Goal: Information Seeking & Learning: Learn about a topic

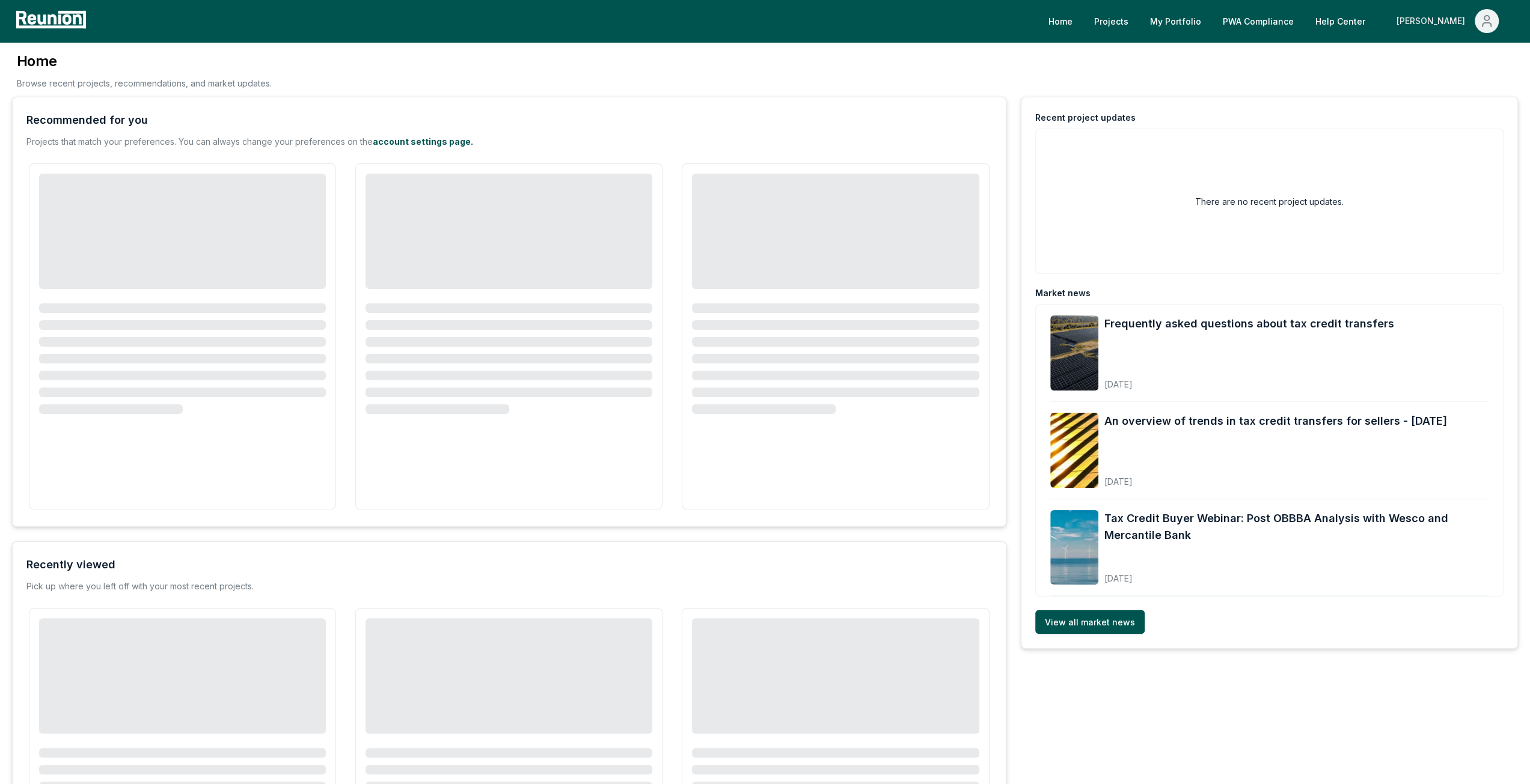
click at [1454, 27] on div "[PERSON_NAME]" at bounding box center [1433, 21] width 74 height 24
click at [1445, 58] on p "Admin Portal" at bounding box center [1464, 65] width 49 height 15
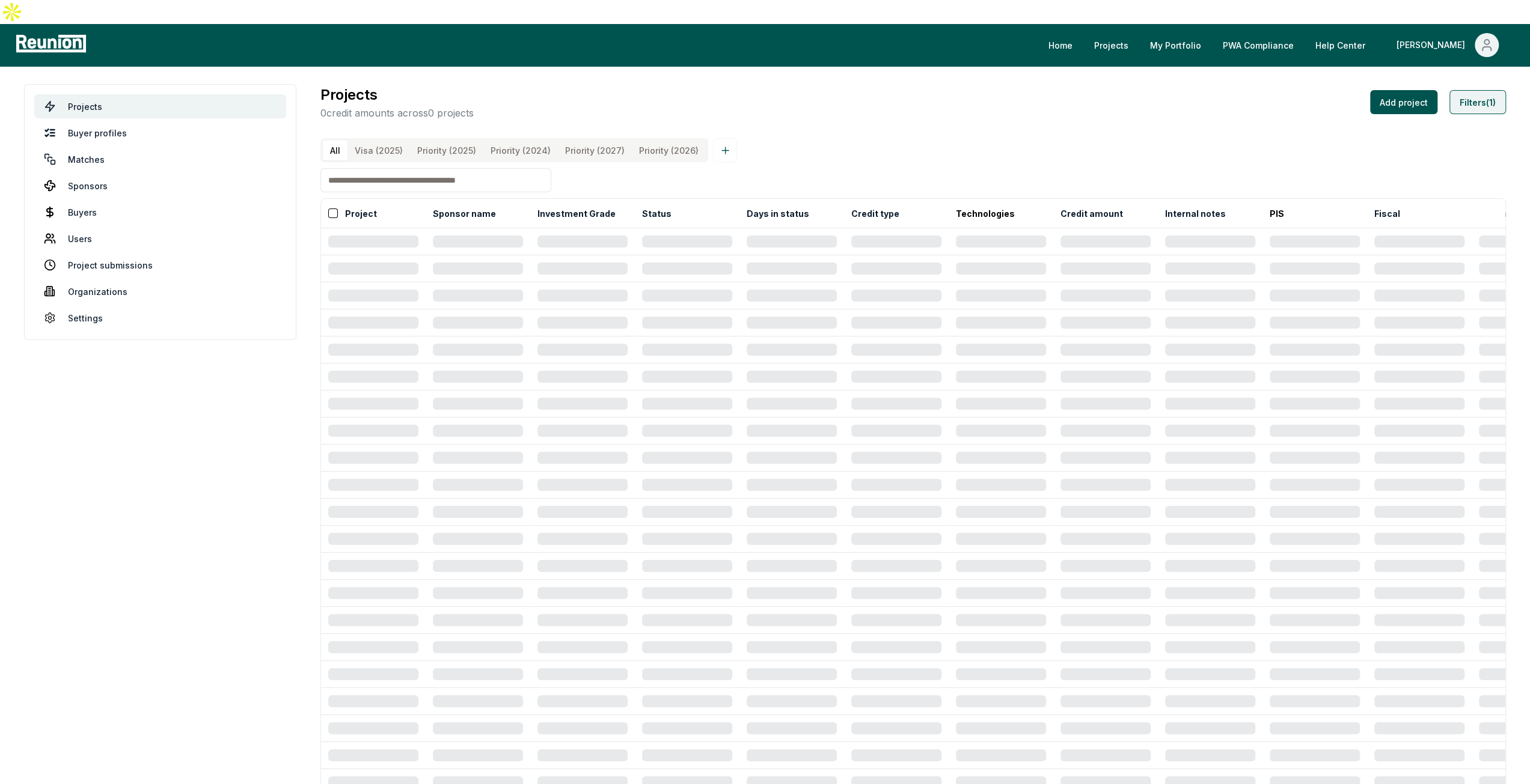
click at [1479, 90] on button "Filters (1)" at bounding box center [1477, 102] width 56 height 24
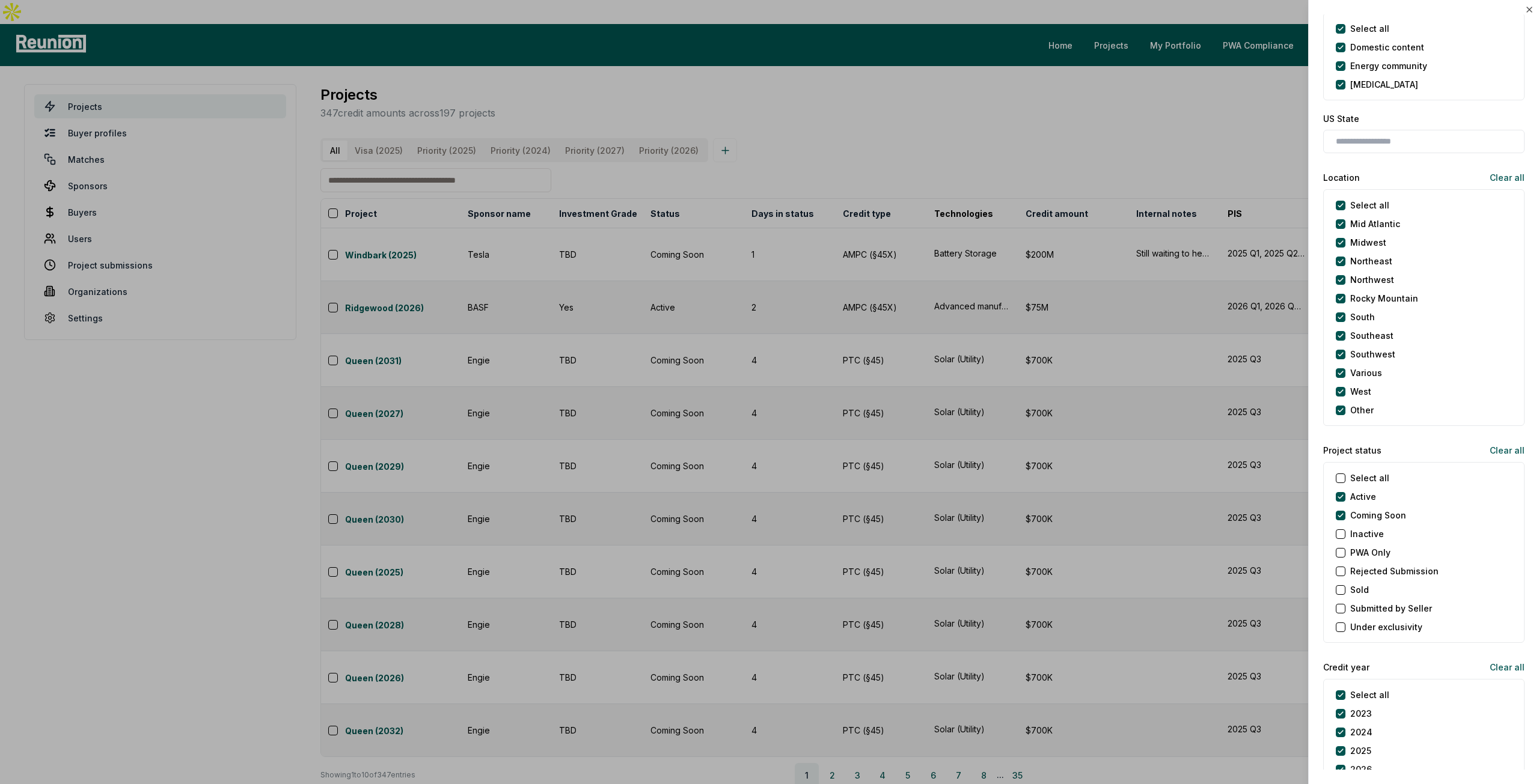
scroll to position [901, 0]
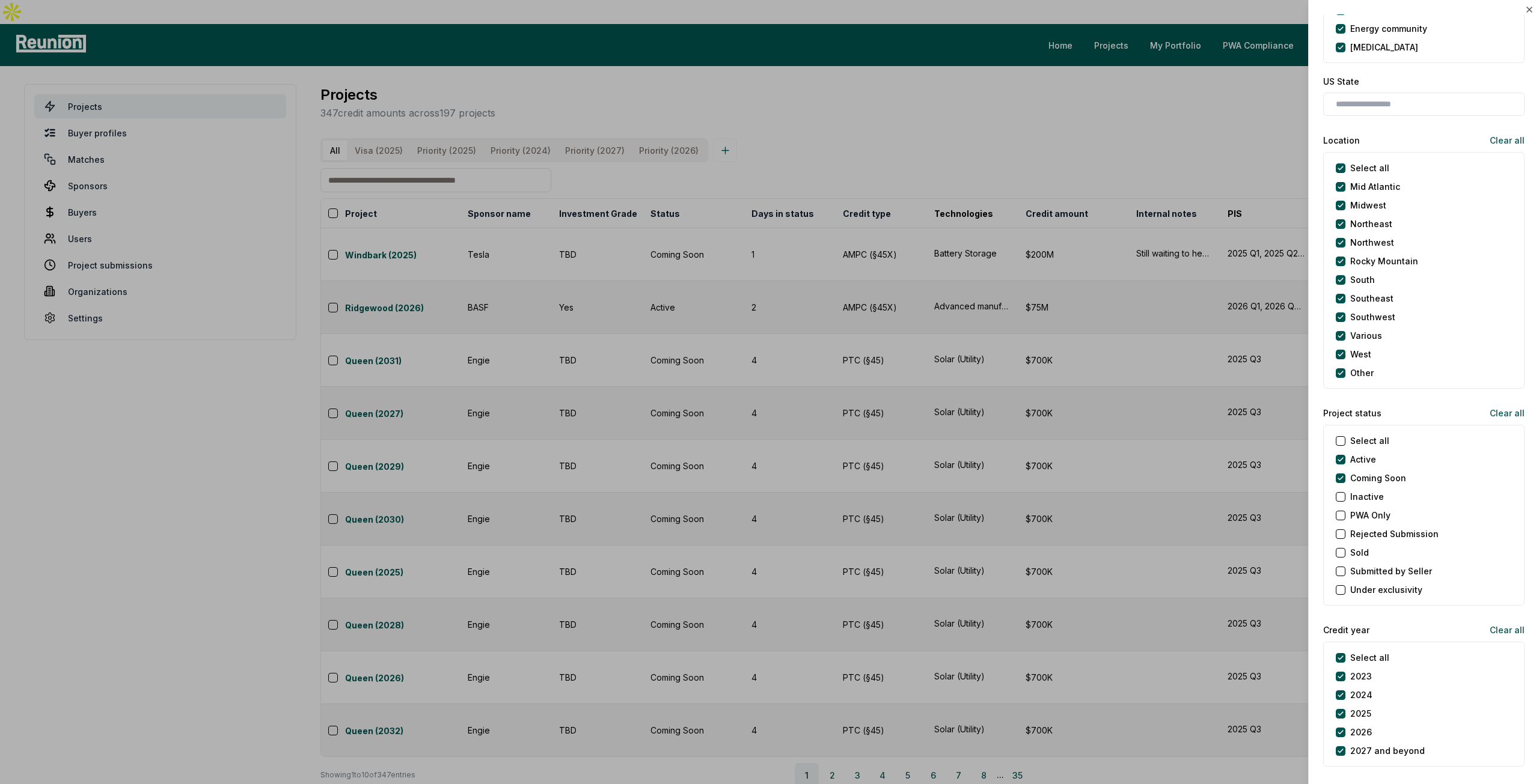
click at [1347, 472] on div "Coming Soon" at bounding box center [1371, 478] width 70 height 13
click at [1341, 475] on Soon "Coming Soon" at bounding box center [1340, 478] width 10 height 10
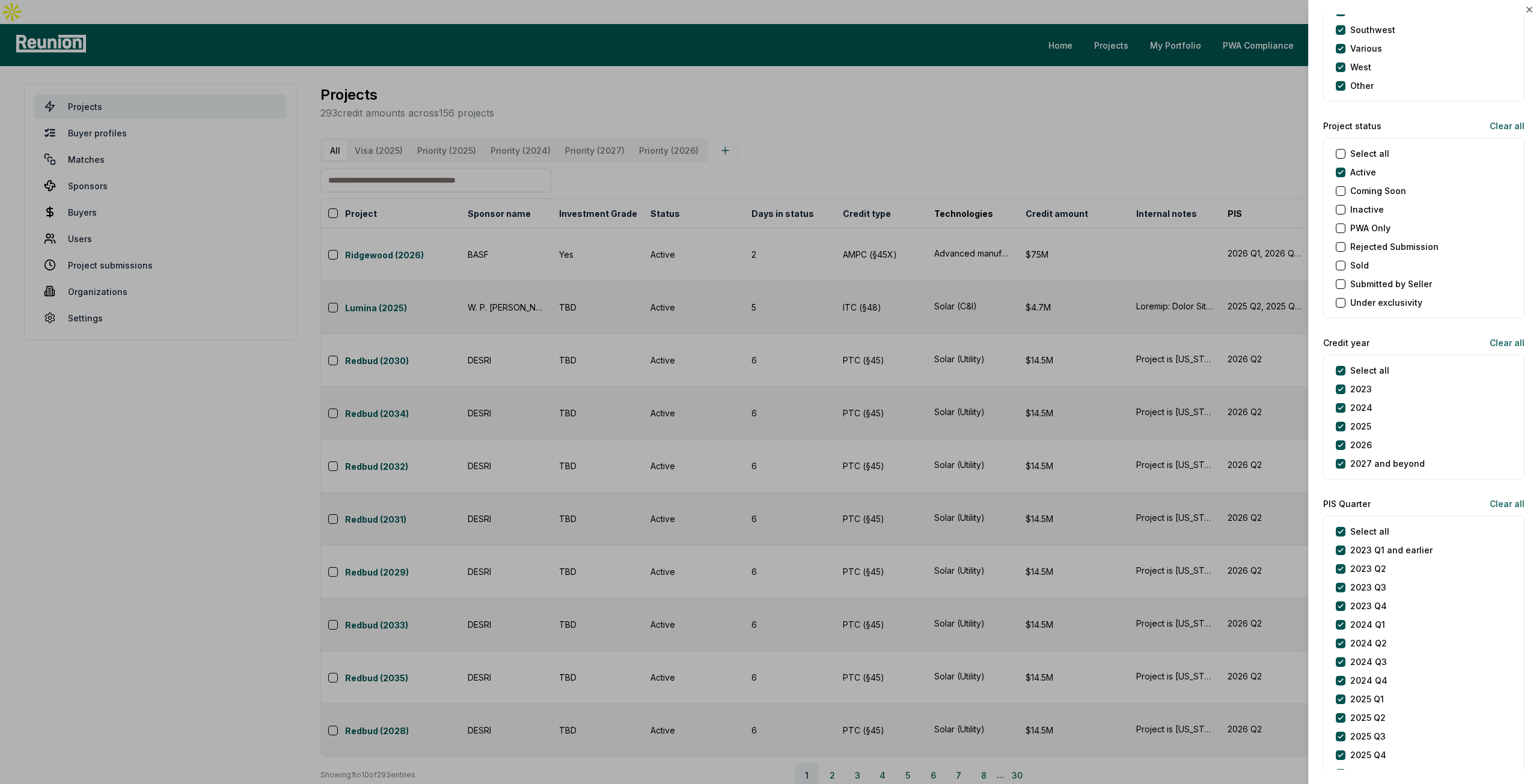
scroll to position [1202, 0]
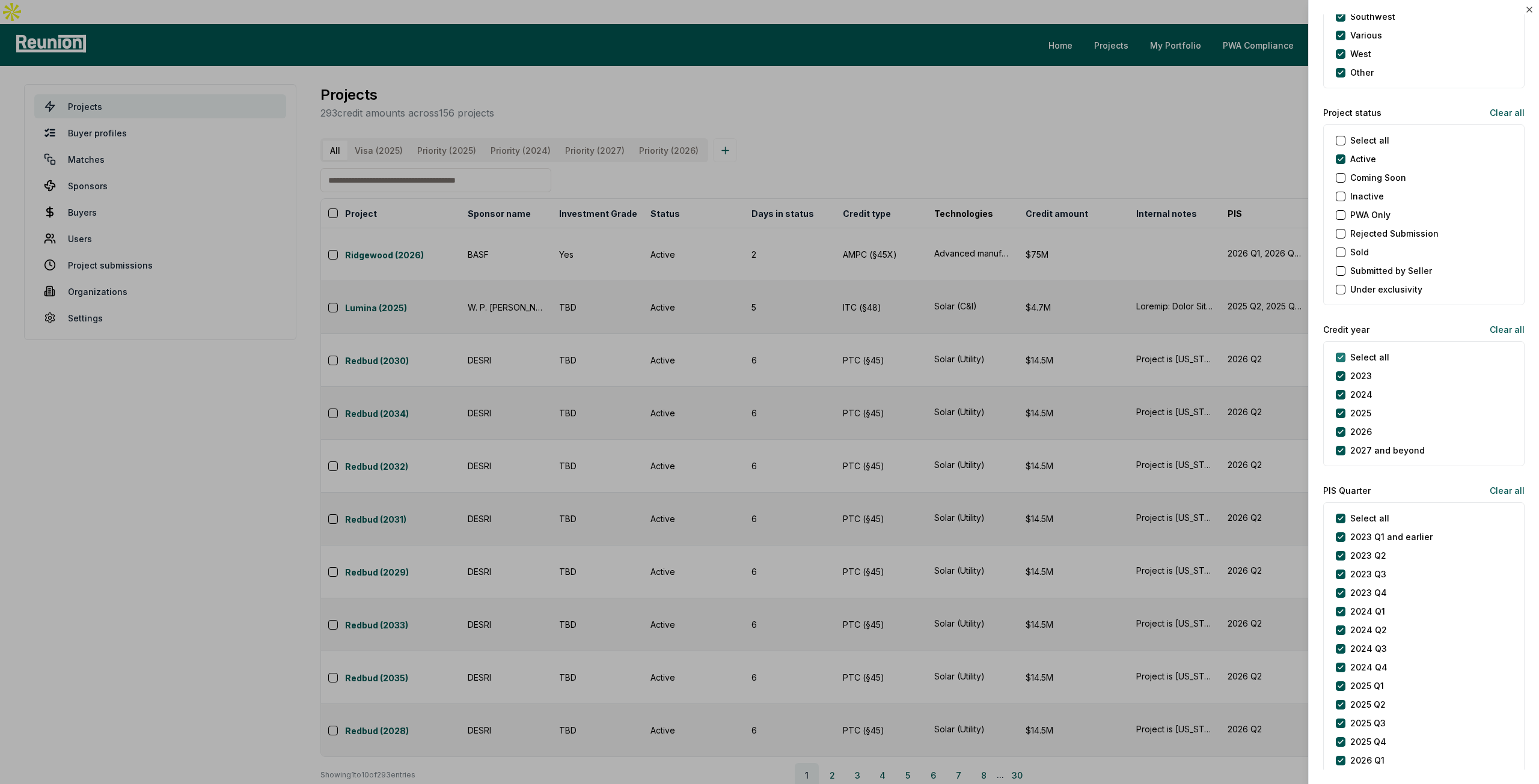
click at [1341, 357] on year "Select all" at bounding box center [1340, 357] width 10 height 10
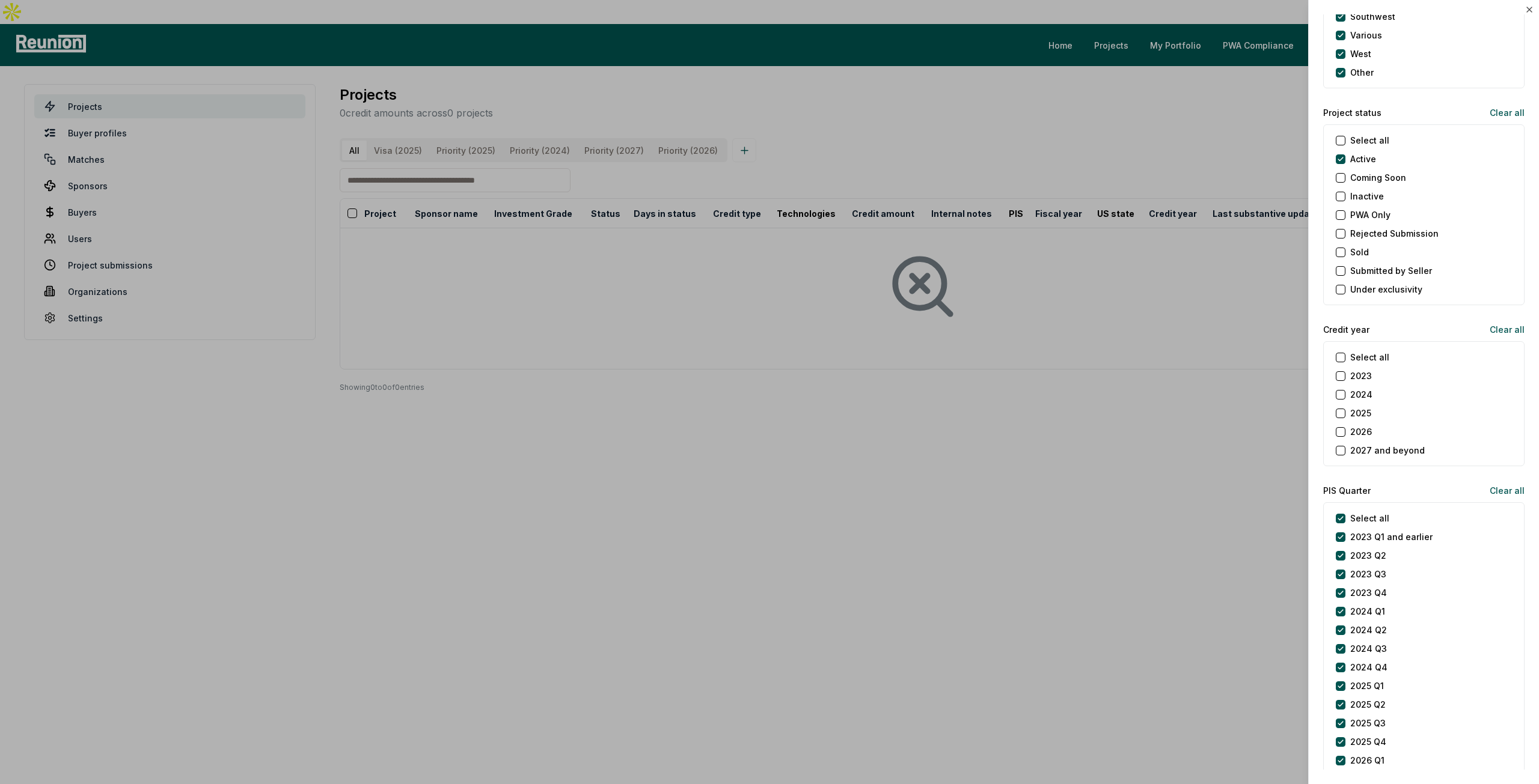
click at [1340, 409] on button "2025" at bounding box center [1340, 413] width 10 height 10
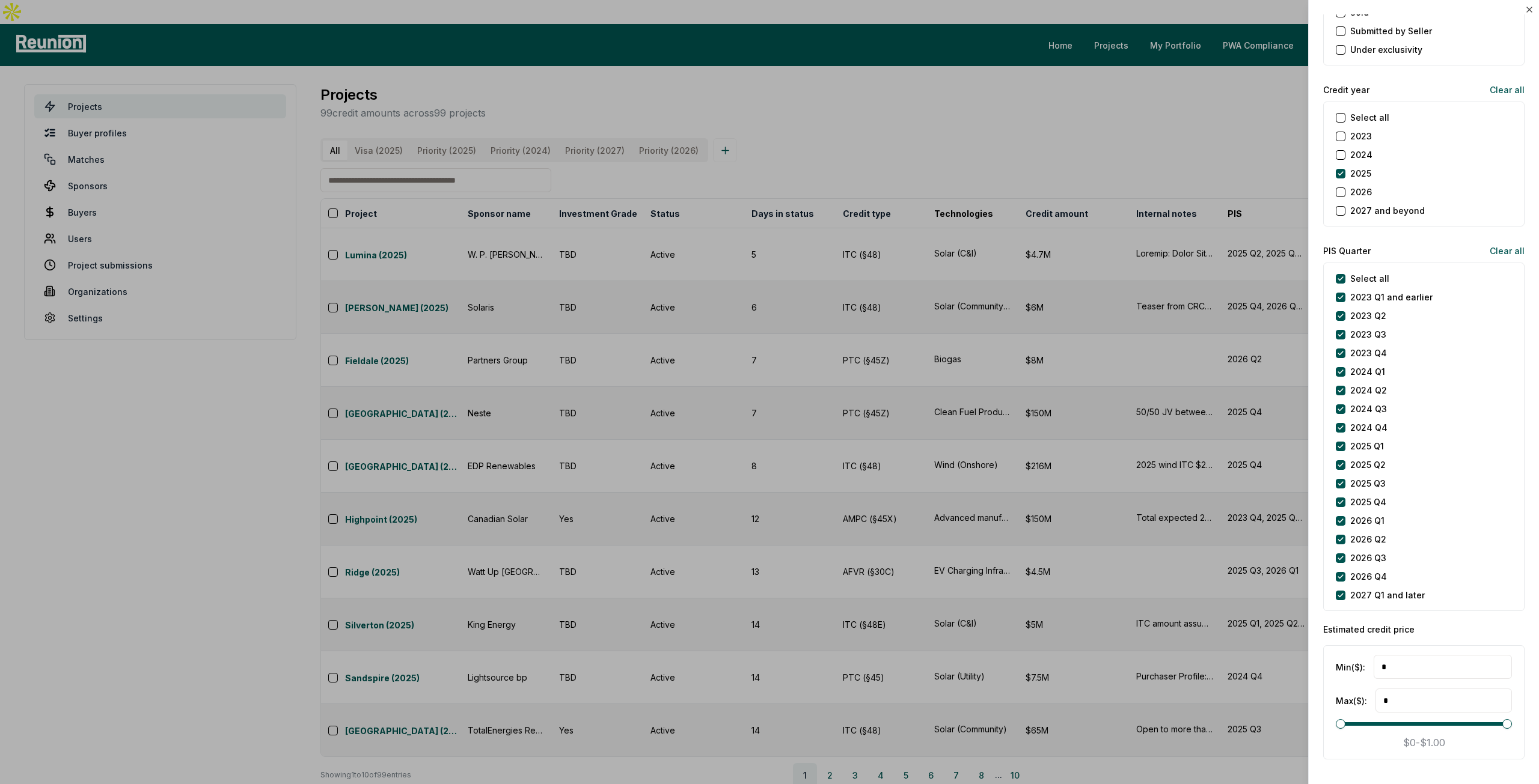
scroll to position [1442, 0]
click at [1341, 590] on later "2027 Q1 and later" at bounding box center [1340, 595] width 10 height 10
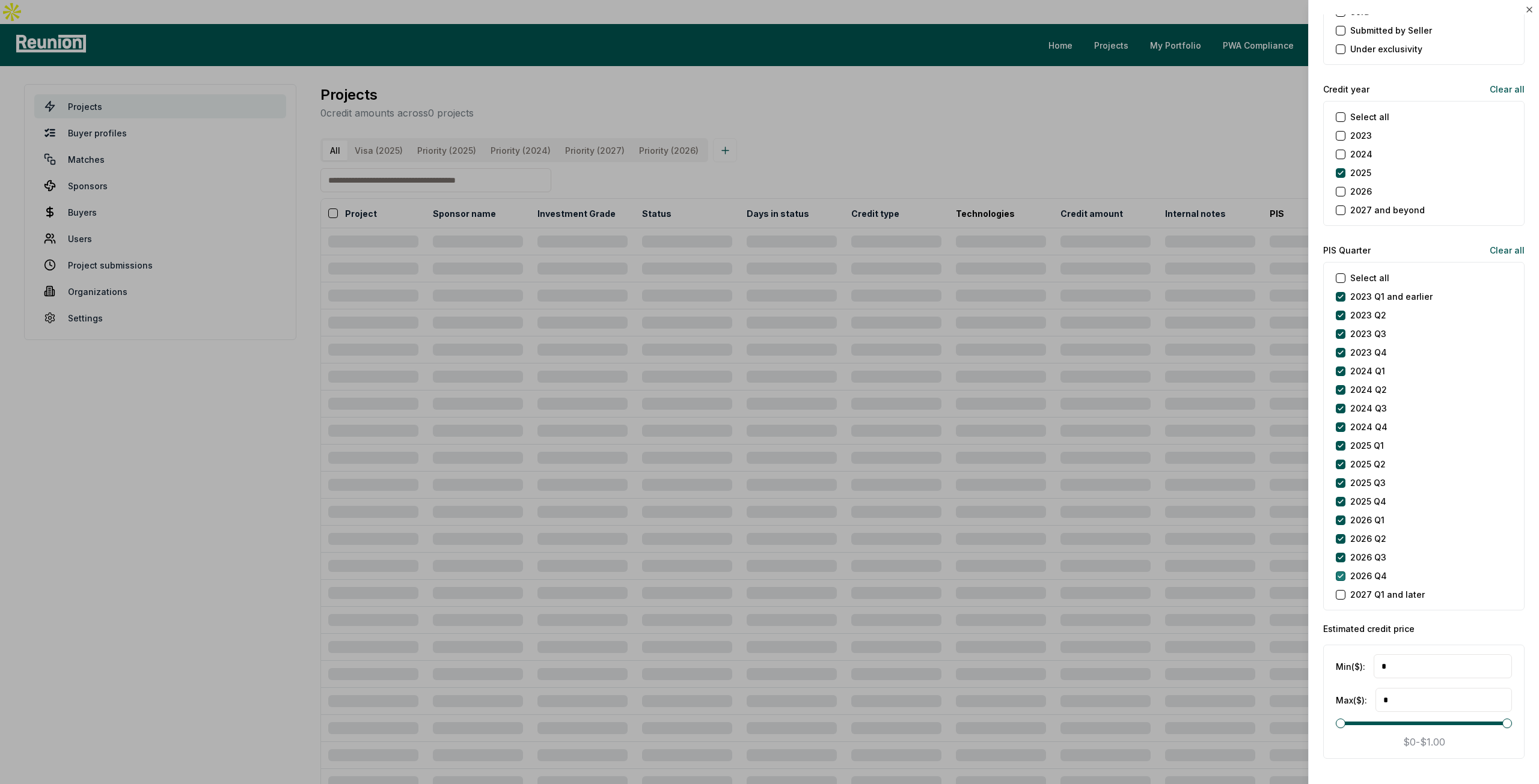
click at [1338, 575] on Q4 "2026 Q4" at bounding box center [1340, 576] width 10 height 10
click at [1337, 557] on Q3 "2026 Q3" at bounding box center [1340, 557] width 10 height 10
click at [1340, 536] on Q2 "2026 Q2" at bounding box center [1340, 539] width 10 height 10
click at [1340, 519] on Q1 "2026 Q1" at bounding box center [1340, 520] width 10 height 10
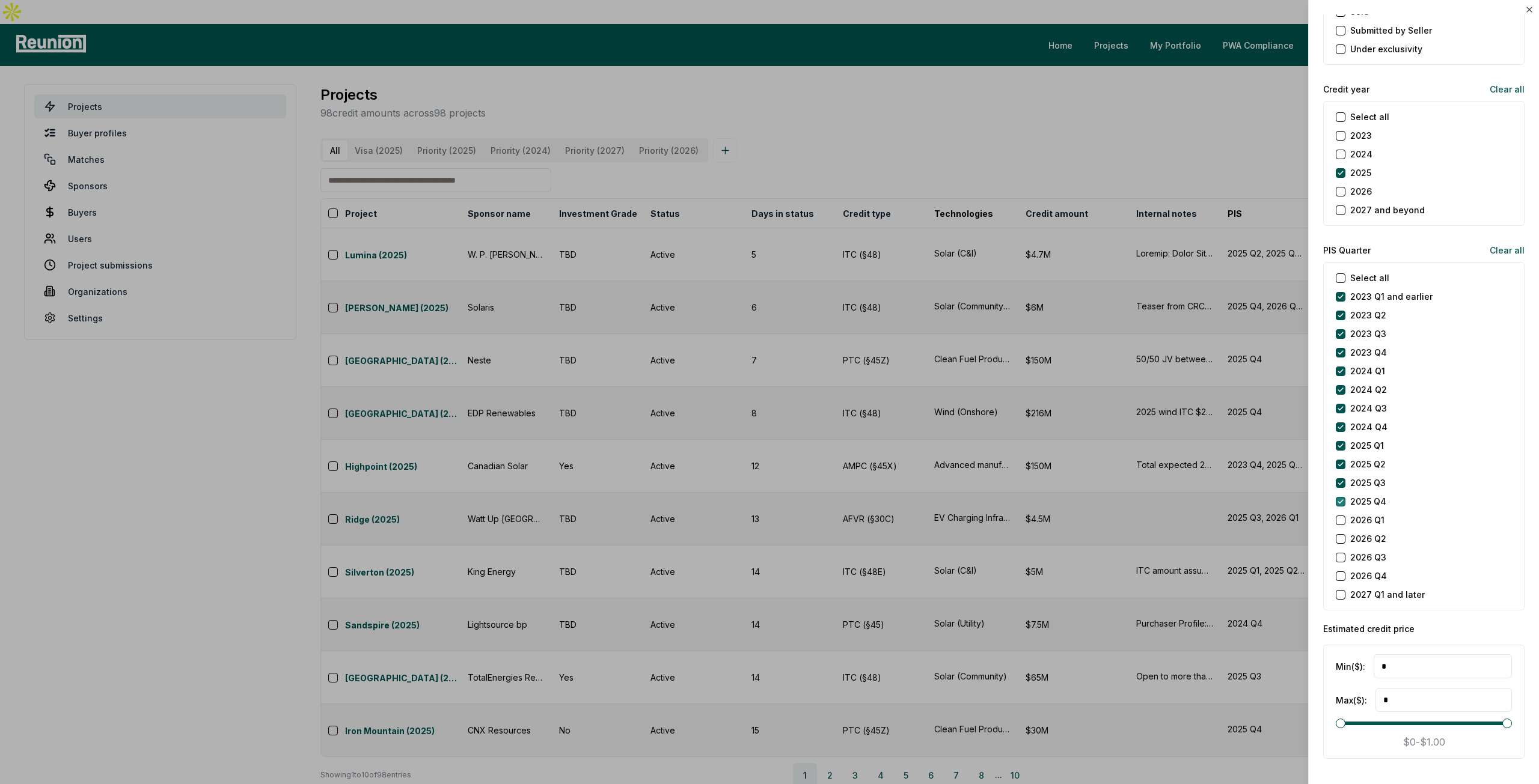
click at [1338, 501] on Q4 "2025 Q4" at bounding box center [1340, 502] width 10 height 10
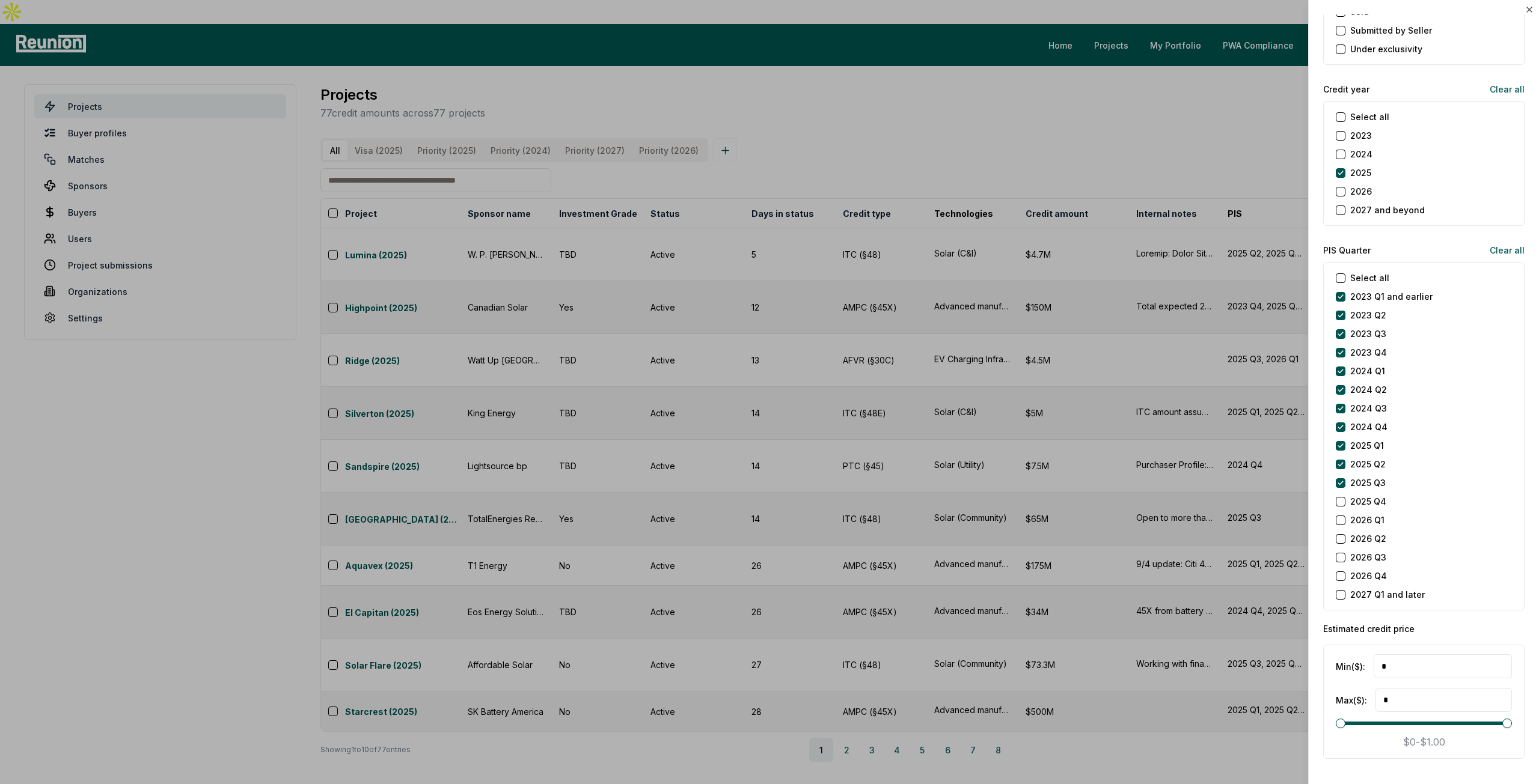
click at [1338, 501] on Q4 "2025 Q4" at bounding box center [1340, 502] width 10 height 10
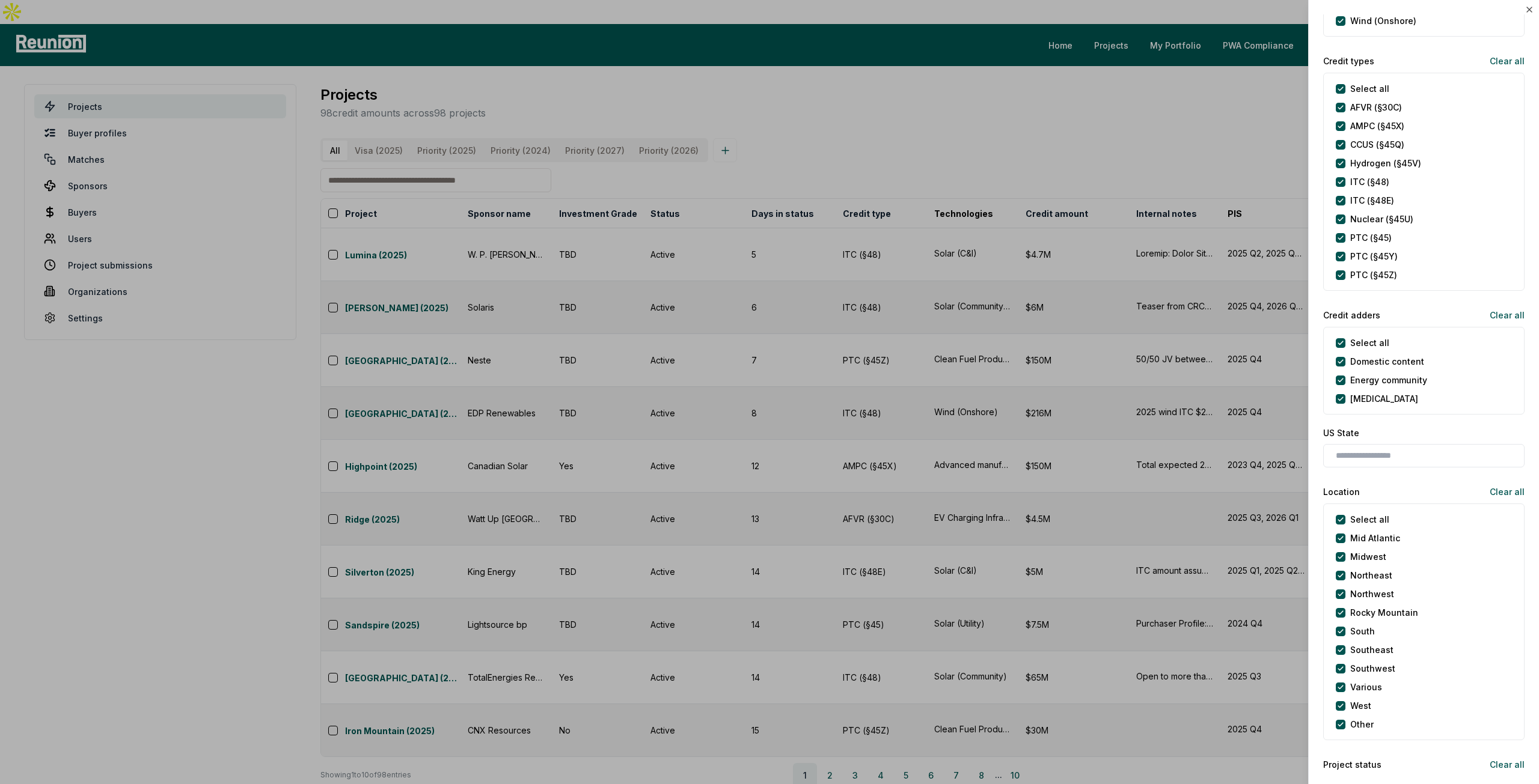
scroll to position [421, 0]
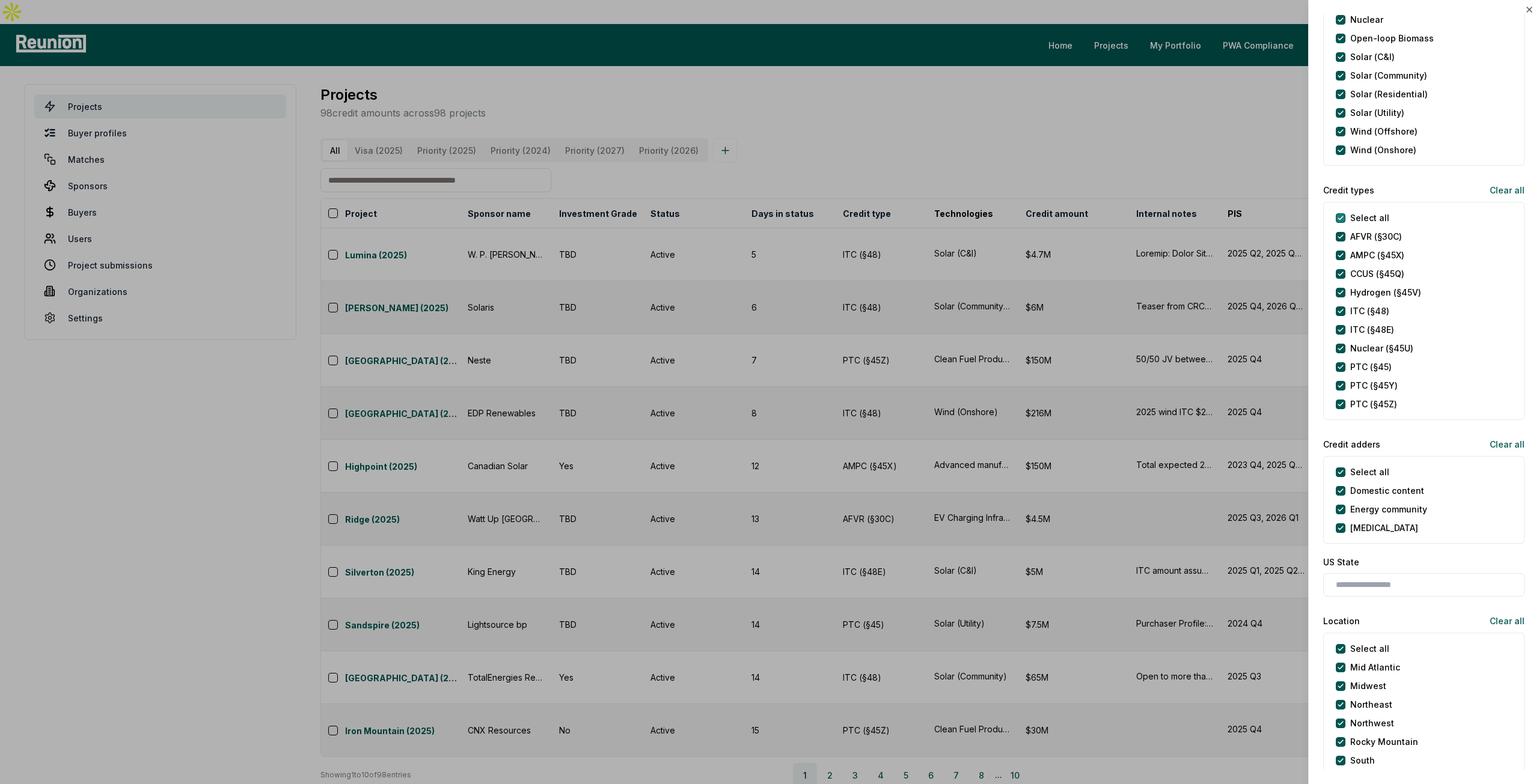
click at [1343, 219] on types "Select all" at bounding box center [1340, 218] width 10 height 10
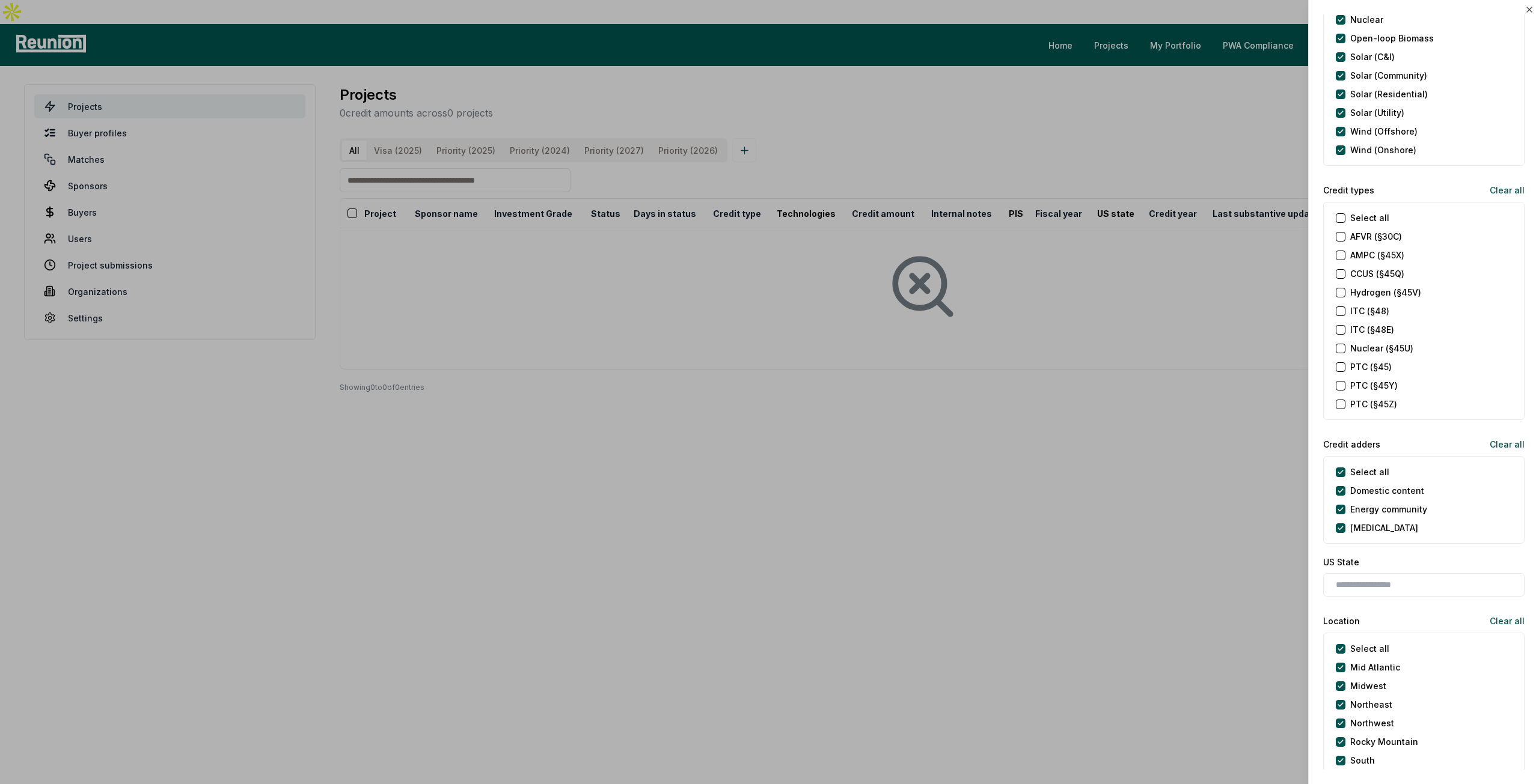
click at [1338, 364] on \(§45\) "PTC (§45)" at bounding box center [1340, 367] width 10 height 10
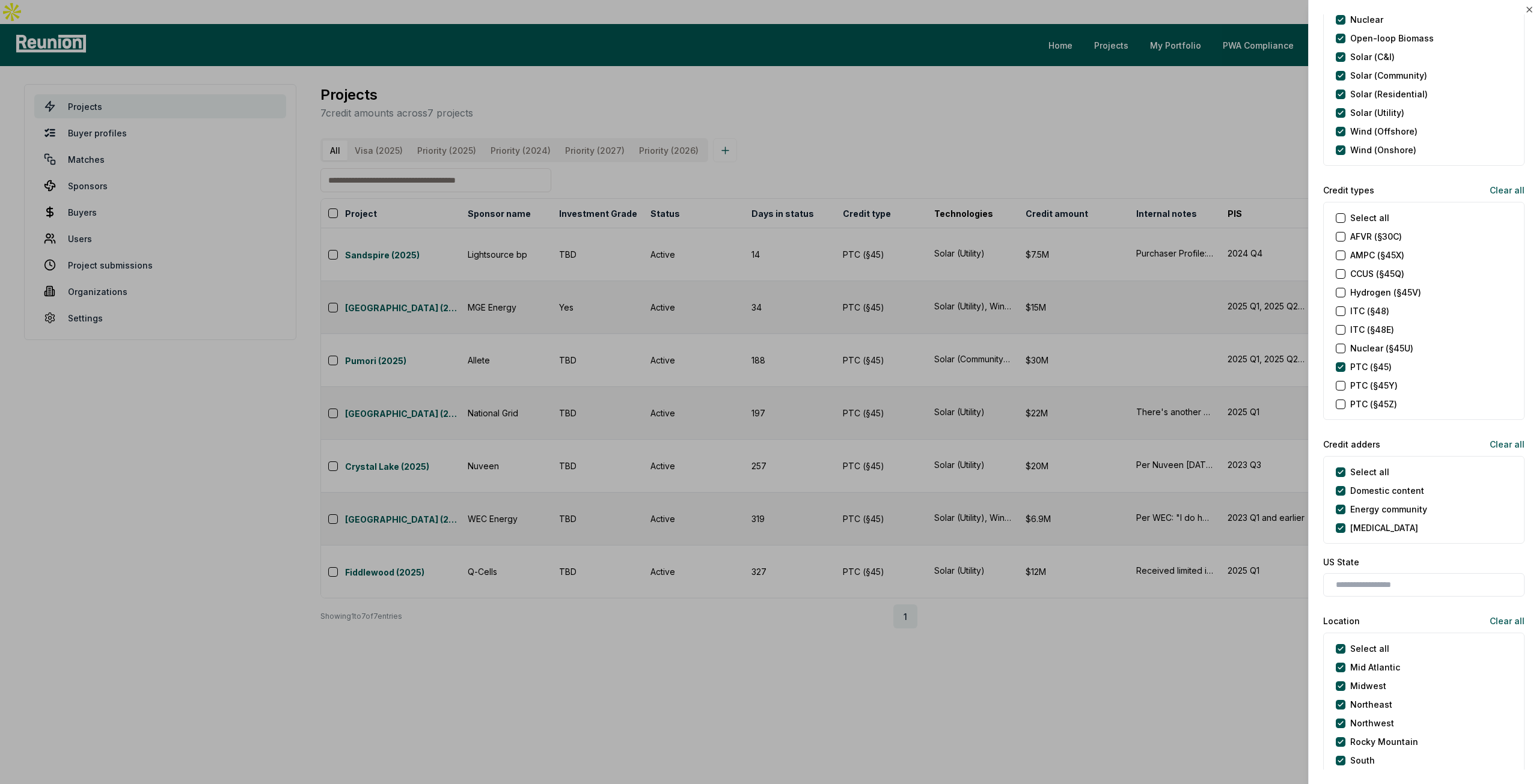
click at [820, 128] on div at bounding box center [770, 392] width 1539 height 784
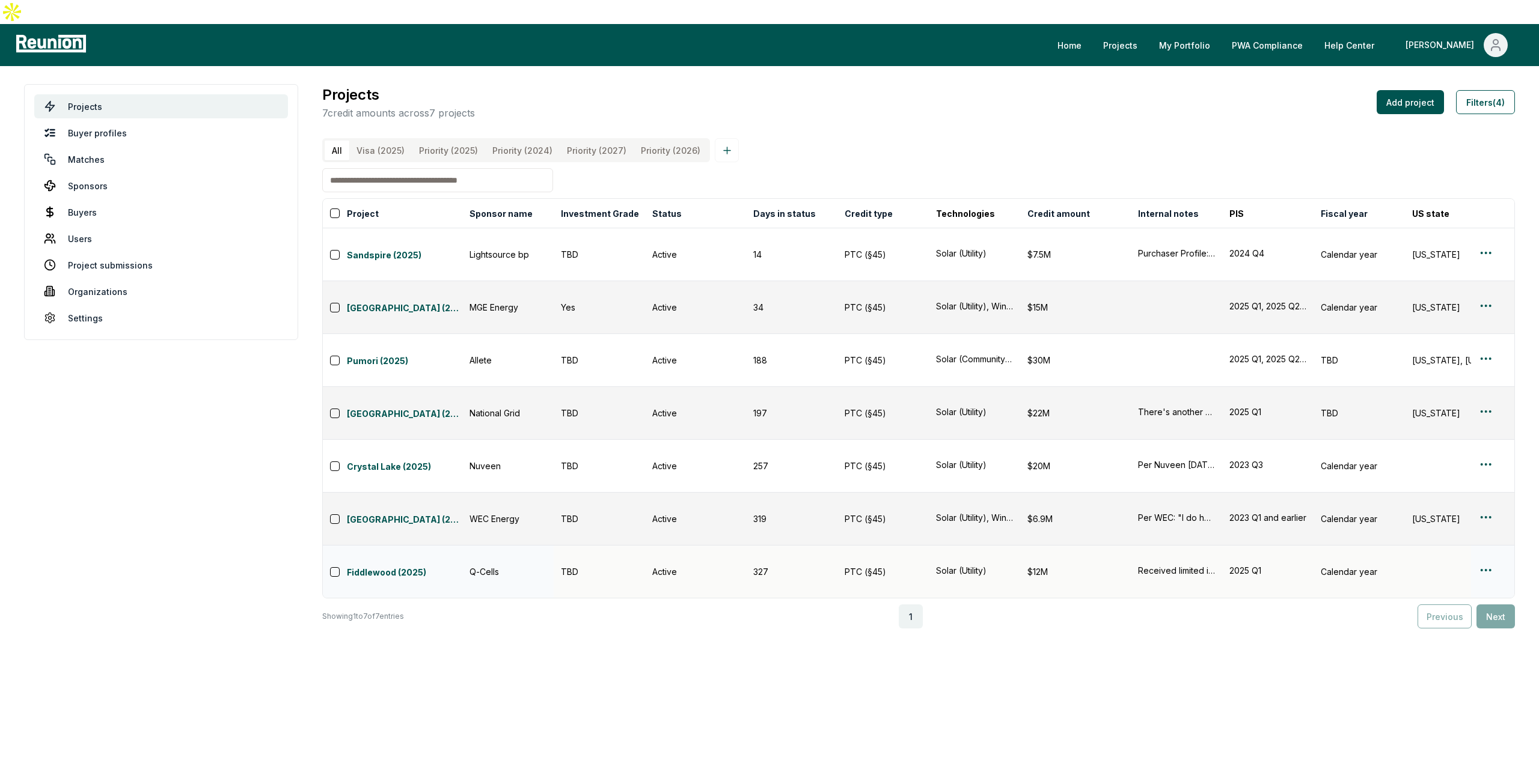
click at [1483, 423] on html "Please visit us on your desktop We're working on making our marketplace mobile-…" at bounding box center [770, 392] width 1539 height 784
click at [1457, 463] on div "Edit" at bounding box center [1471, 472] width 114 height 20
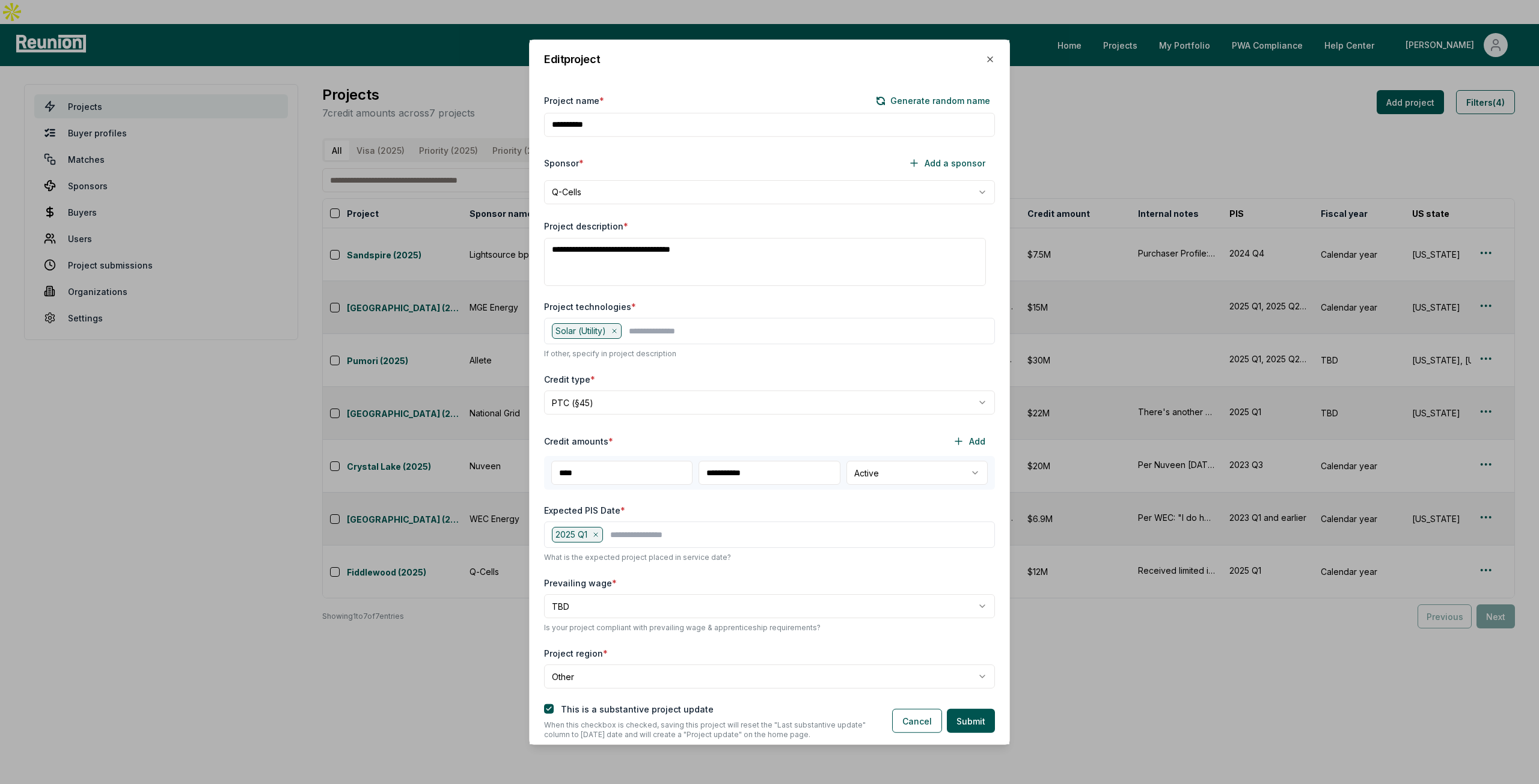
click at [949, 469] on body "Please visit us on your desktop We're working on making our marketplace mobile-…" at bounding box center [770, 392] width 1539 height 784
select select "********"
click at [938, 475] on body "Please visit us on your desktop We're working on making our marketplace mobile-…" at bounding box center [770, 392] width 1539 height 784
click at [917, 726] on button "Cancel" at bounding box center [916, 721] width 50 height 24
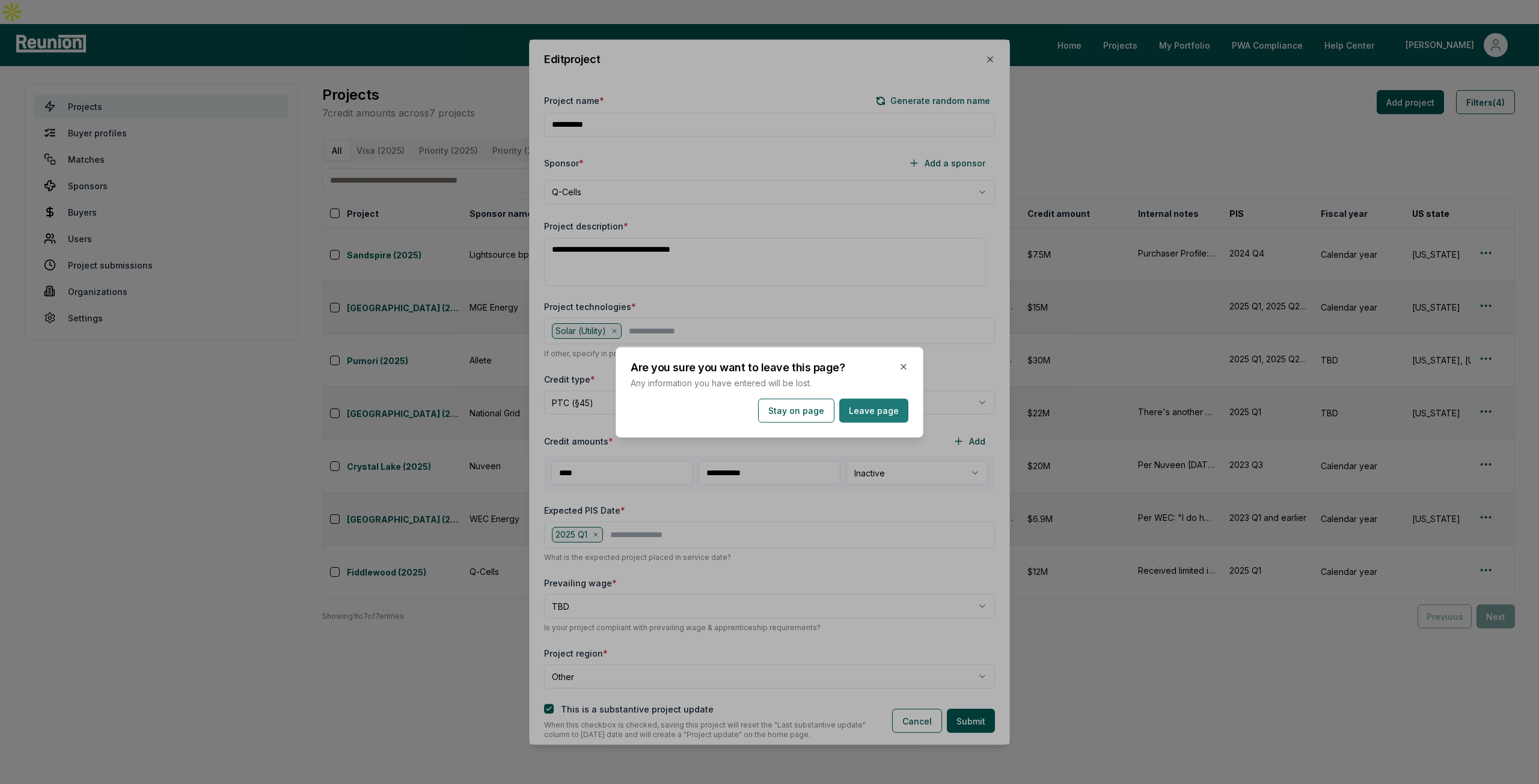
click at [867, 414] on button "Leave page" at bounding box center [873, 411] width 69 height 24
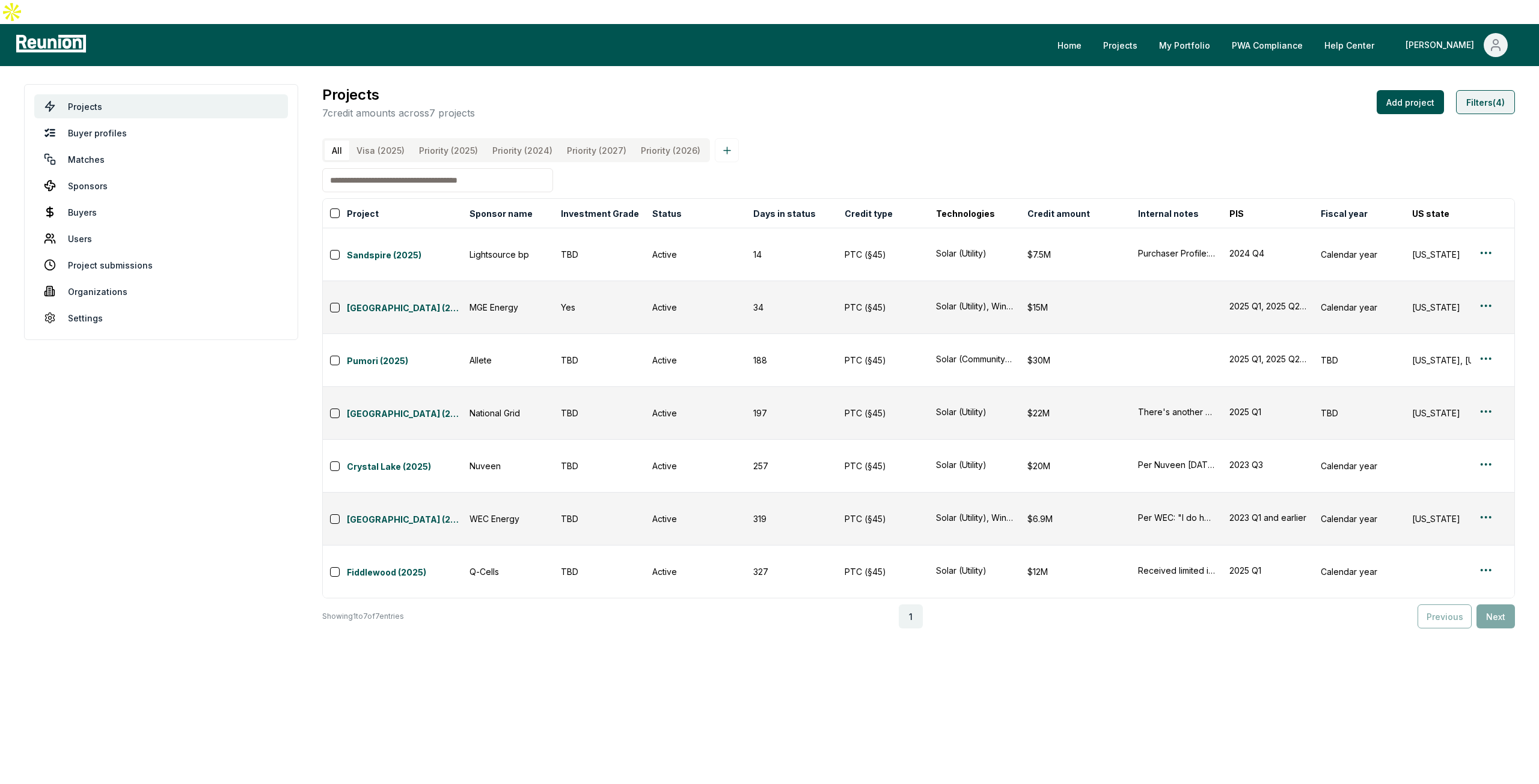
click at [1484, 90] on button "Filters (4)" at bounding box center [1485, 102] width 59 height 24
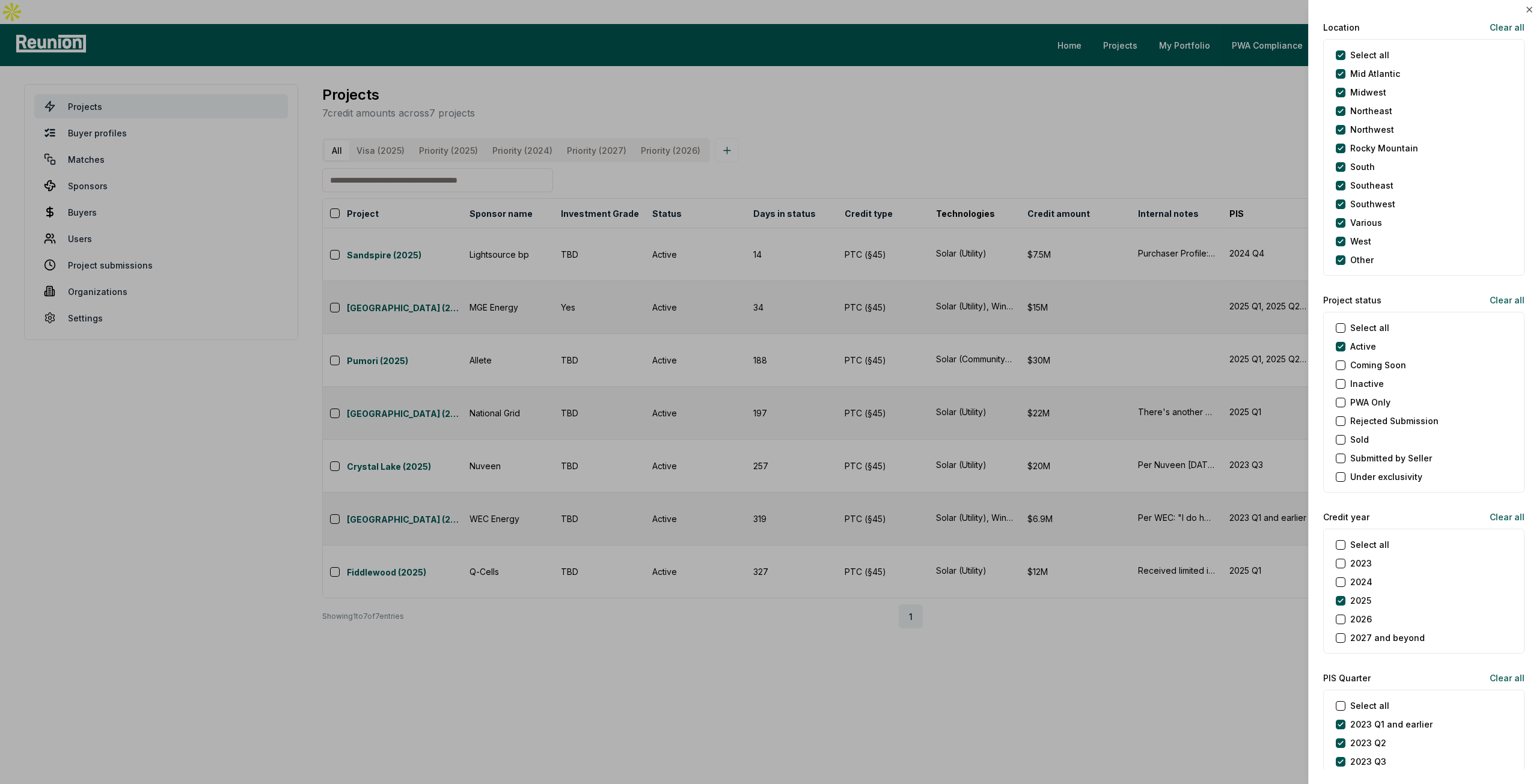
scroll to position [1022, 0]
click at [1341, 626] on beyond "2027 and beyond" at bounding box center [1340, 631] width 10 height 10
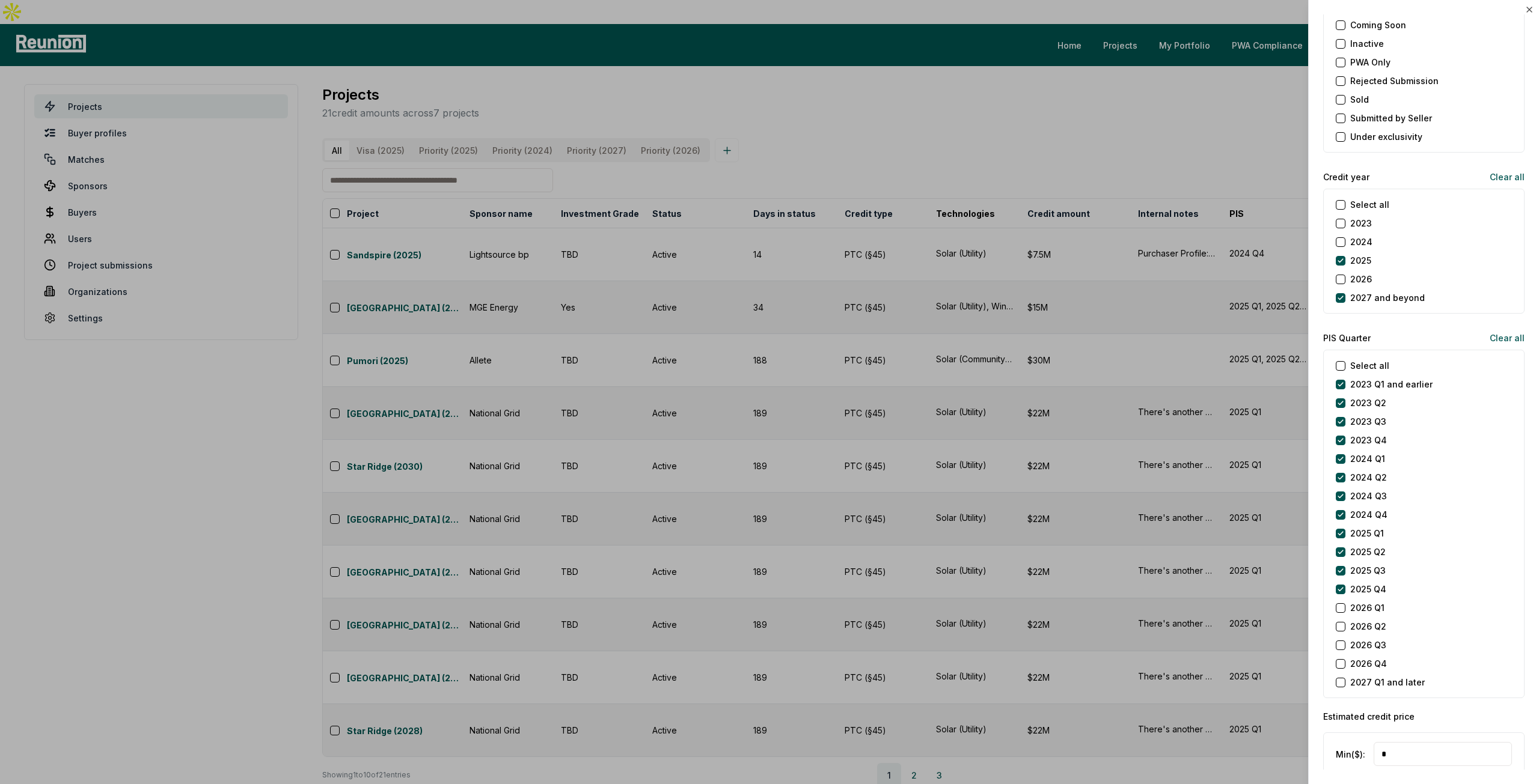
scroll to position [1442, 0]
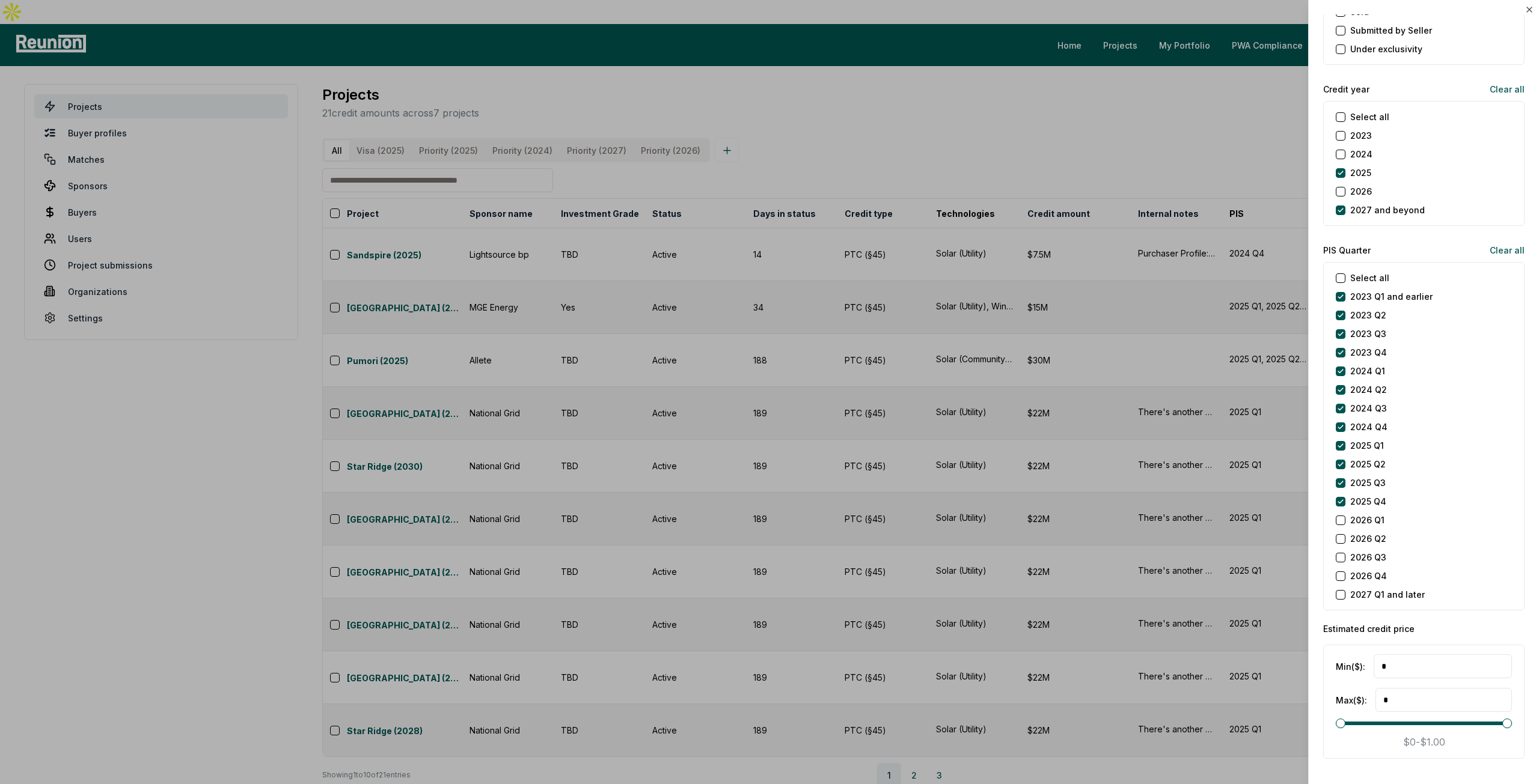
click at [1341, 591] on later "2027 Q1 and later" at bounding box center [1340, 595] width 10 height 10
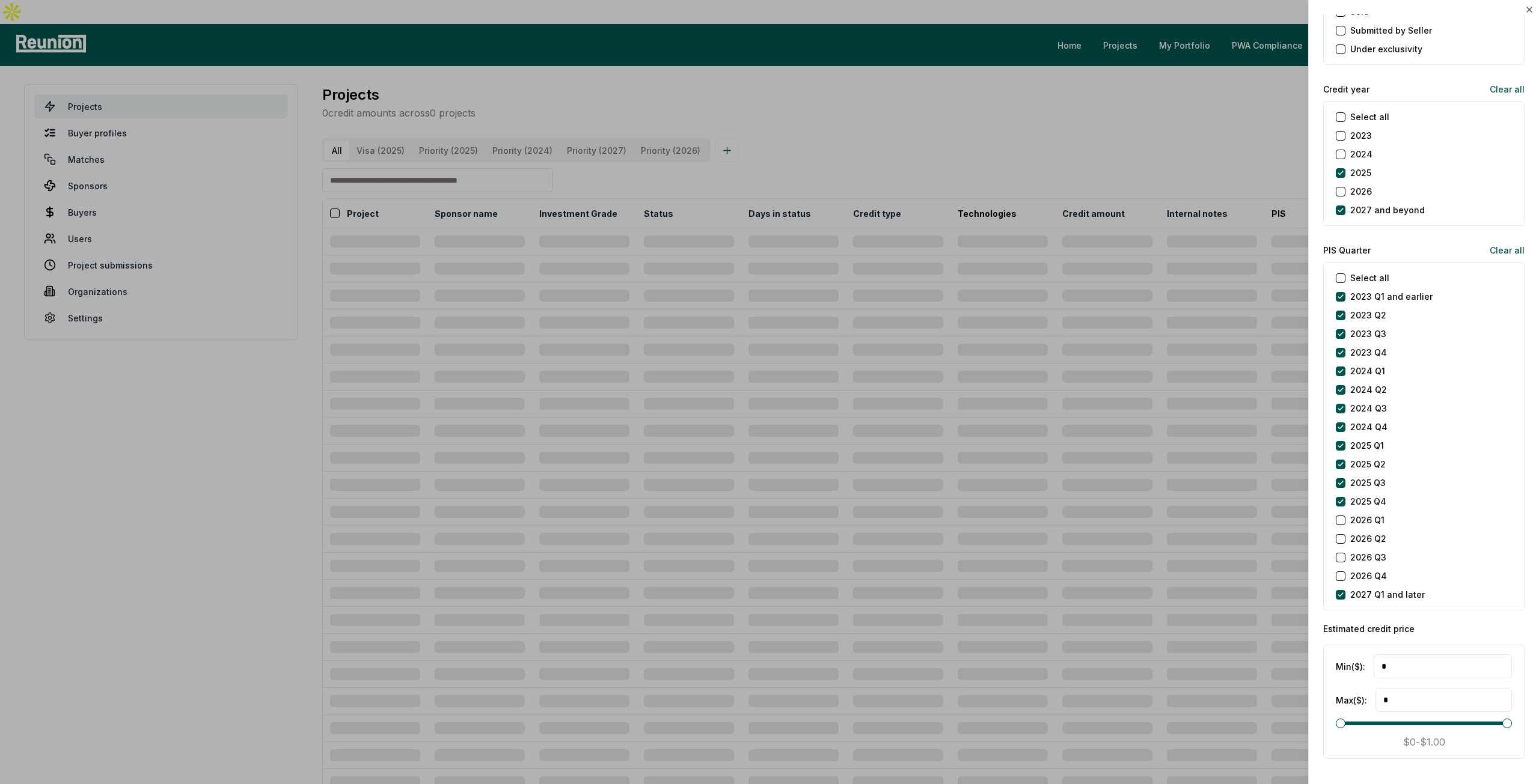
click at [1341, 577] on Q4 "2026 Q4" at bounding box center [1340, 576] width 10 height 10
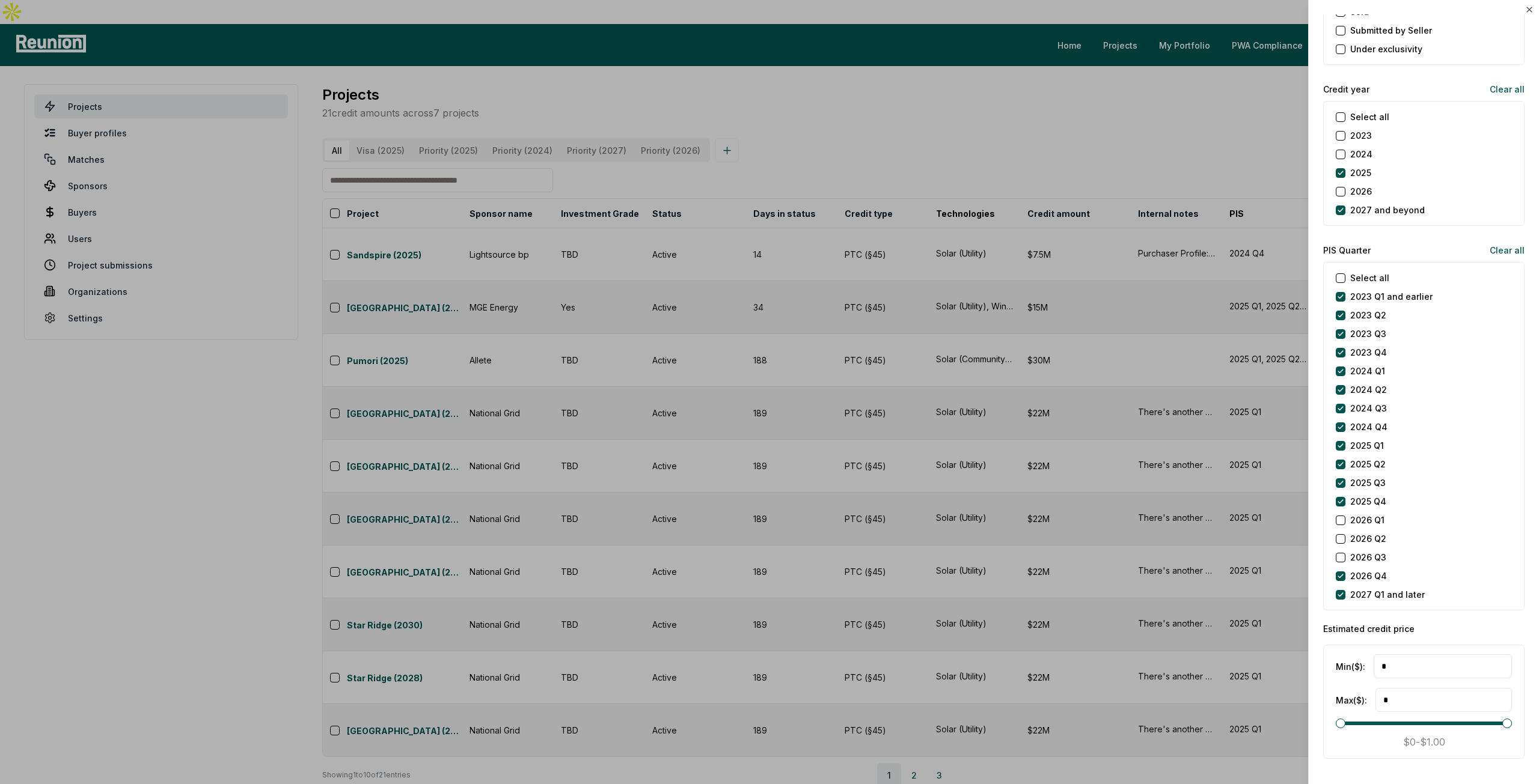
click at [1339, 558] on Q3 "2026 Q3" at bounding box center [1340, 557] width 10 height 10
click at [1341, 539] on Q2 "2026 Q2" at bounding box center [1340, 539] width 10 height 10
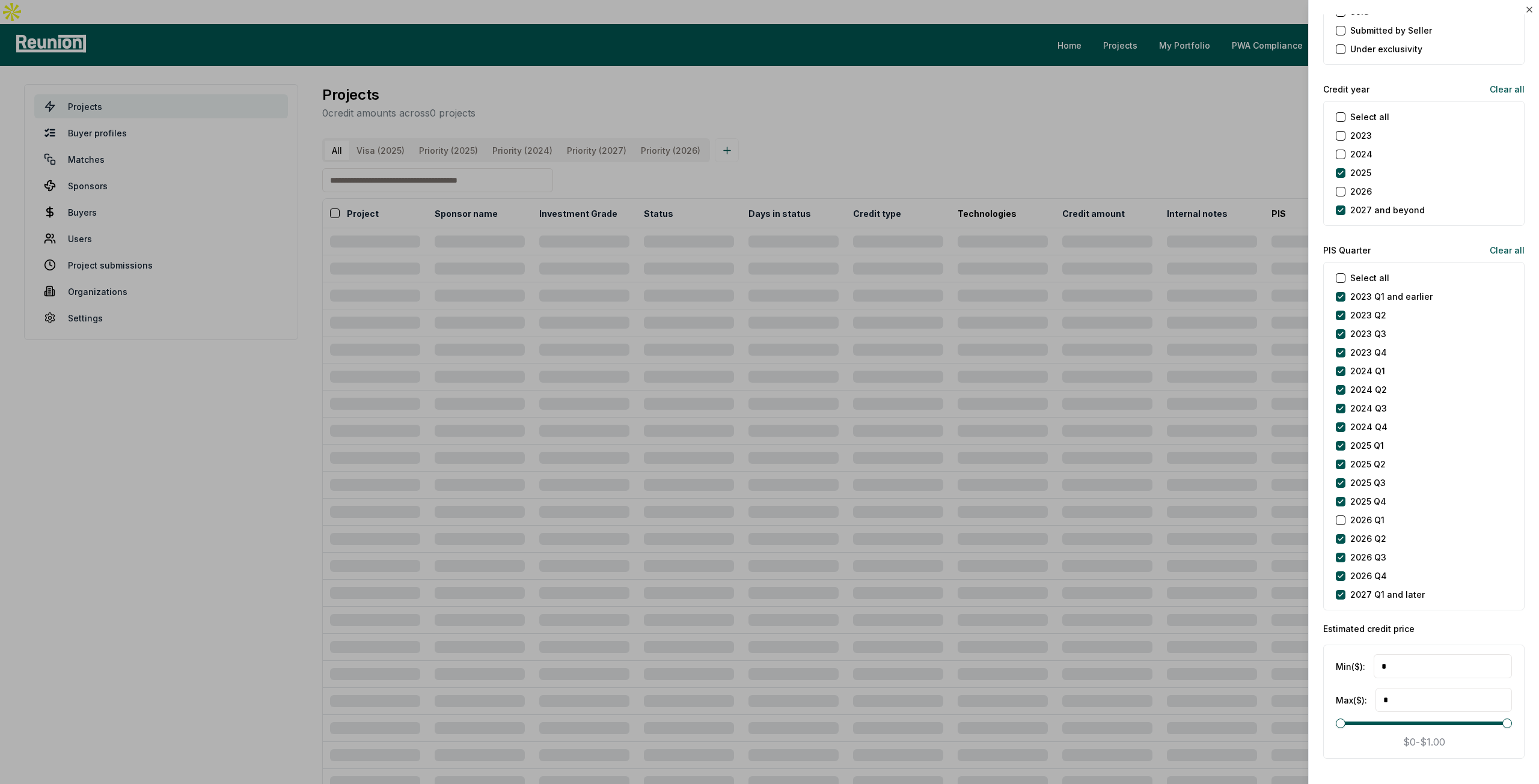
click at [1344, 519] on Q1 "2026 Q1" at bounding box center [1340, 520] width 10 height 10
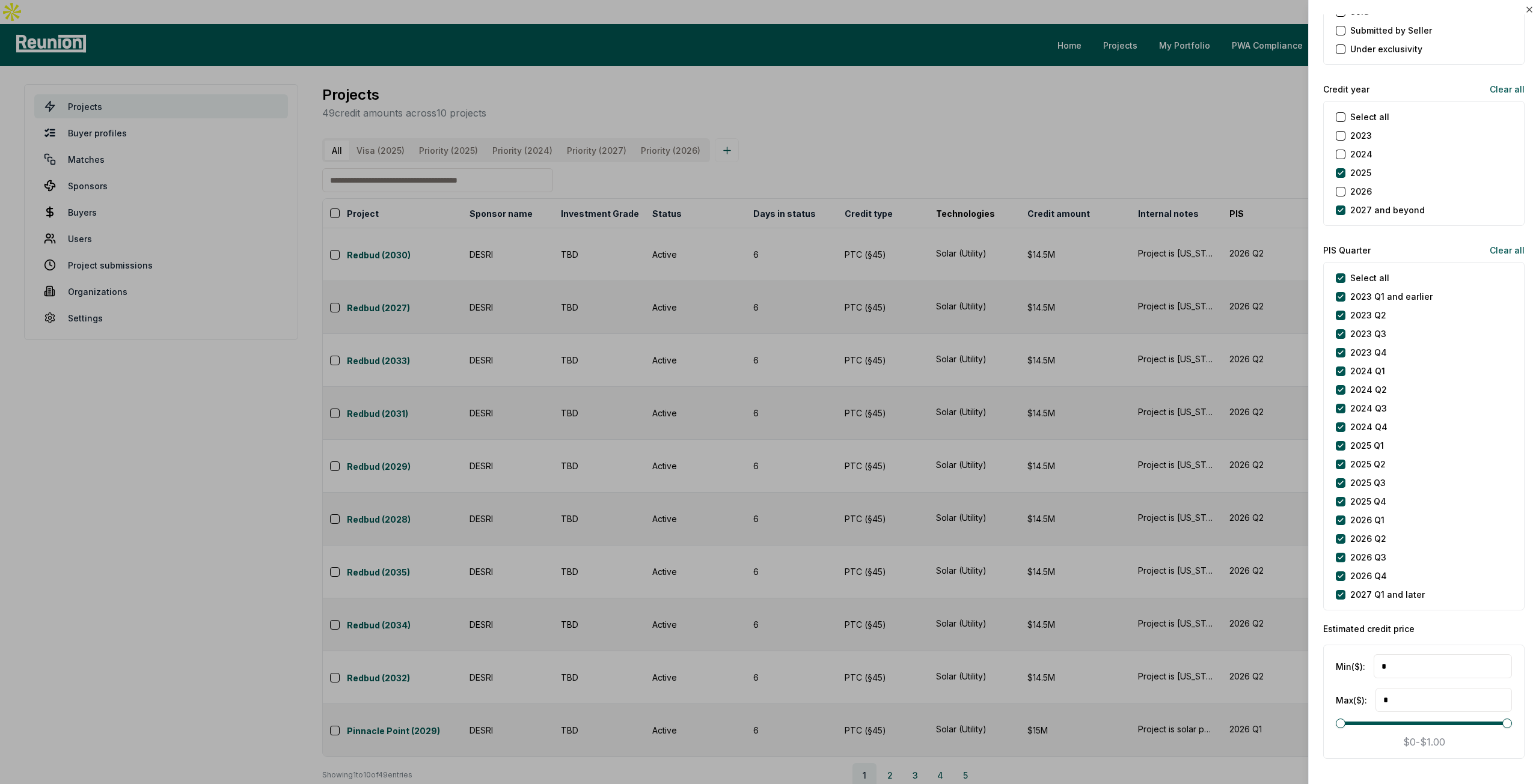
click at [1162, 616] on div at bounding box center [770, 392] width 1539 height 784
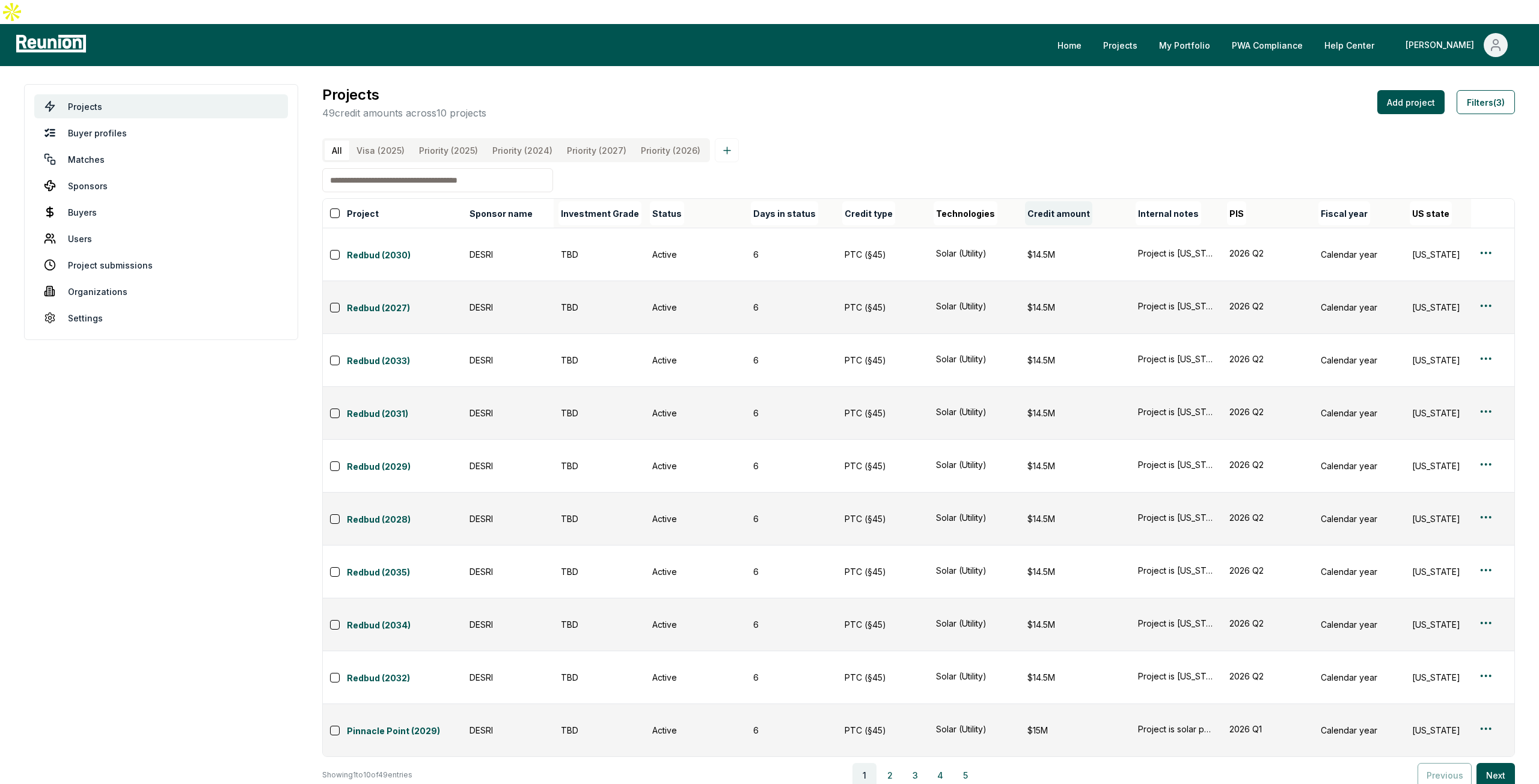
click at [1050, 204] on button "Credit amount" at bounding box center [1058, 213] width 67 height 24
click at [1048, 206] on button "Credit amount" at bounding box center [1067, 213] width 87 height 24
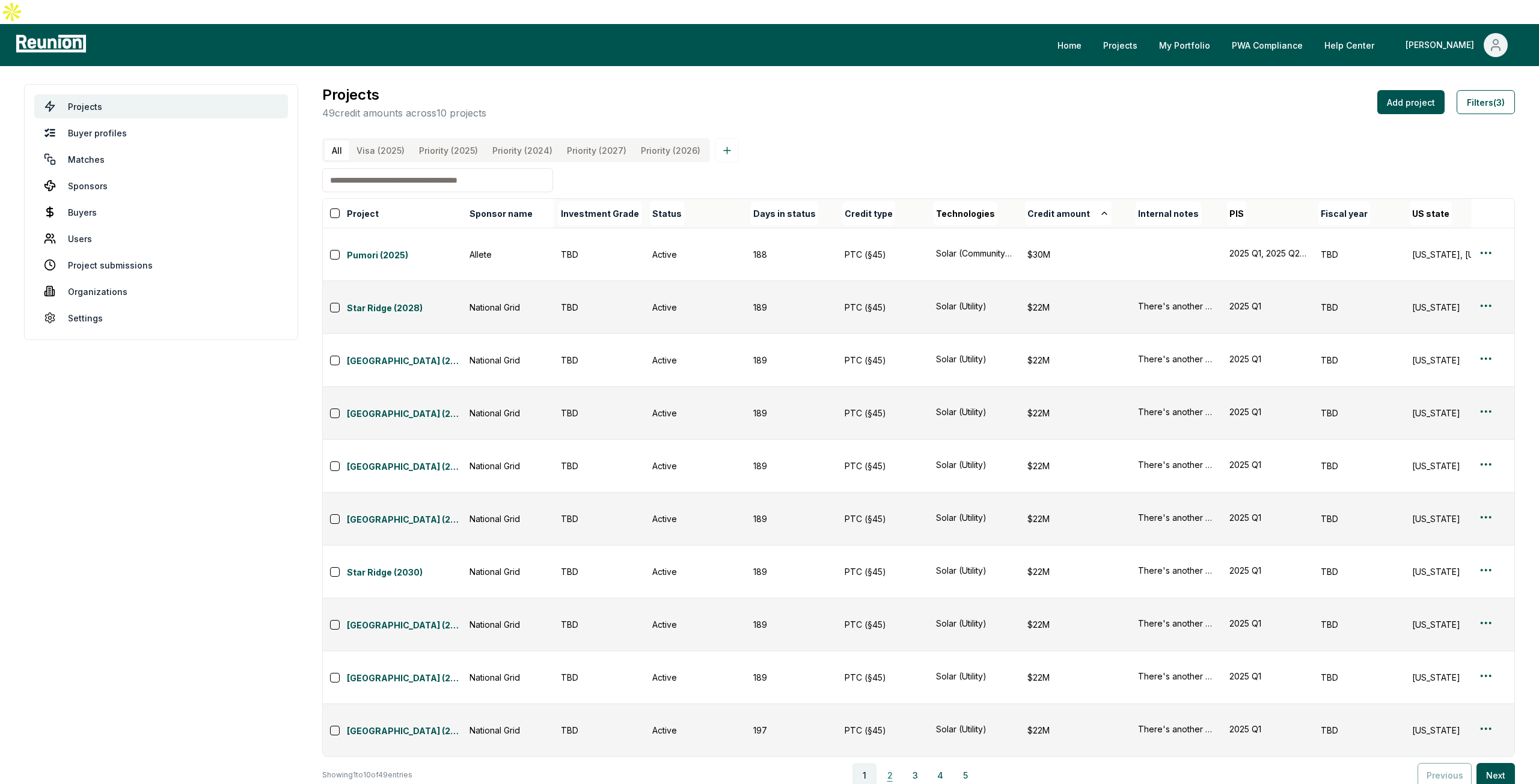
click at [890, 763] on button "2" at bounding box center [890, 775] width 24 height 24
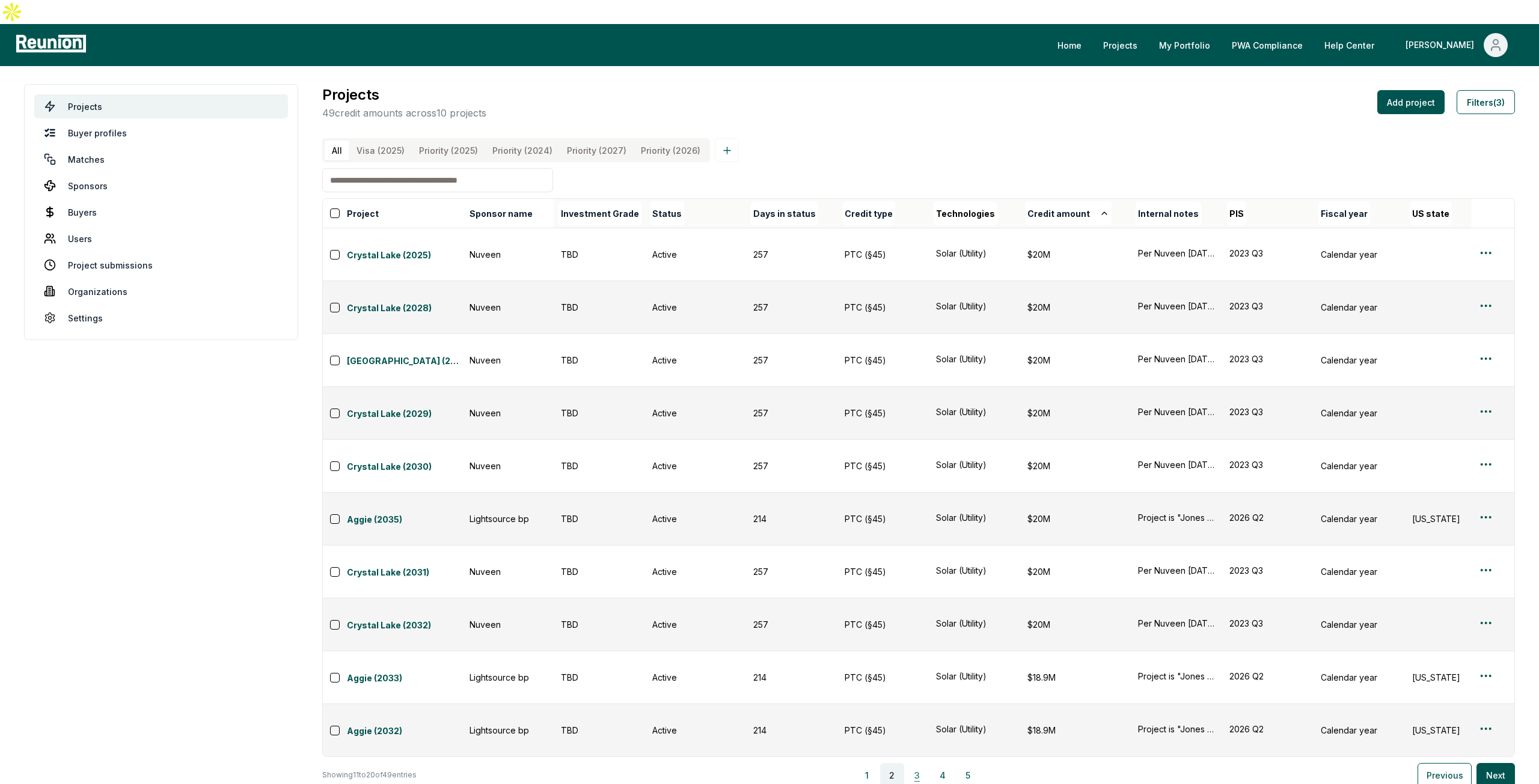
click at [916, 763] on button "3" at bounding box center [917, 775] width 24 height 24
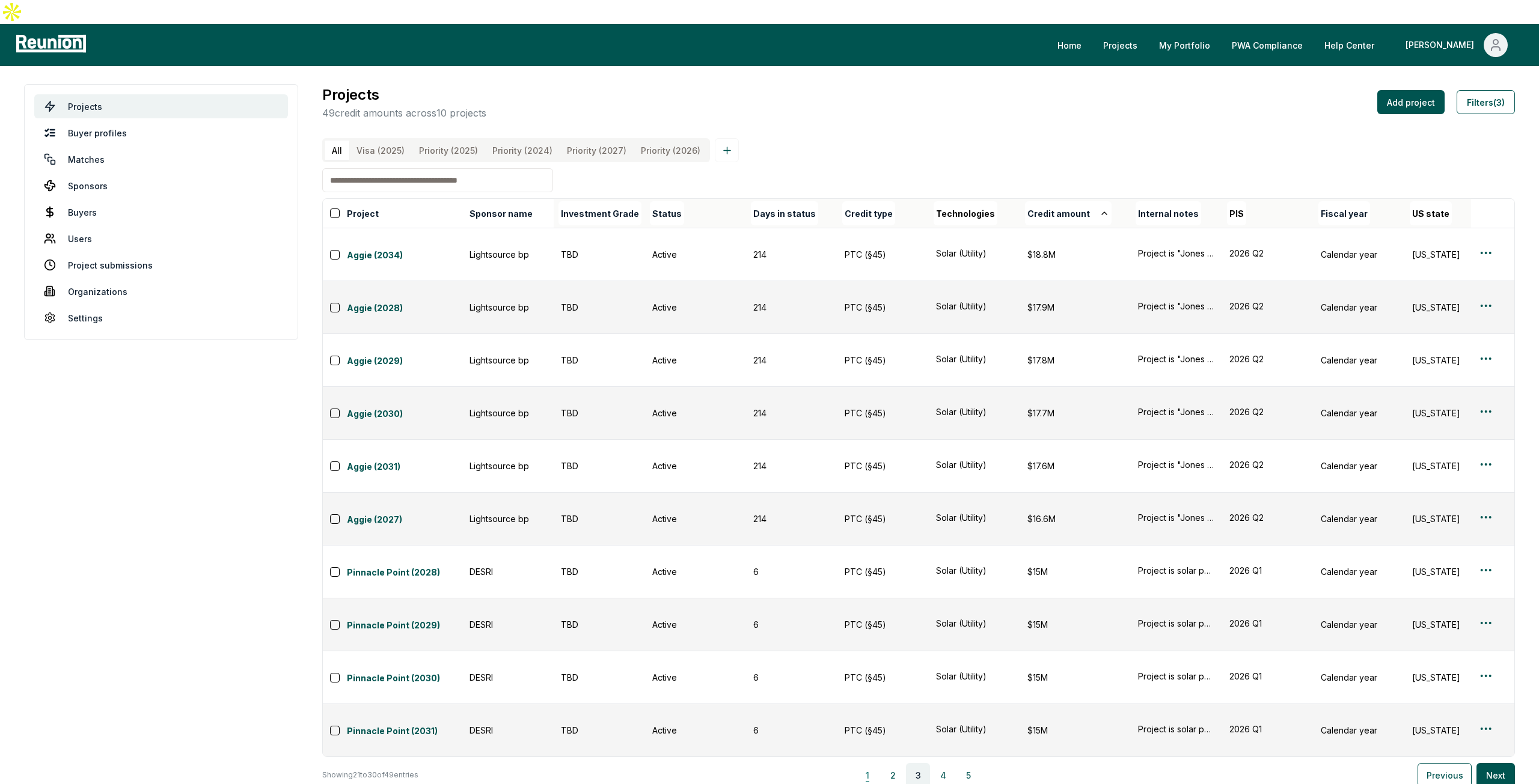
click at [868, 763] on button "1" at bounding box center [867, 775] width 24 height 24
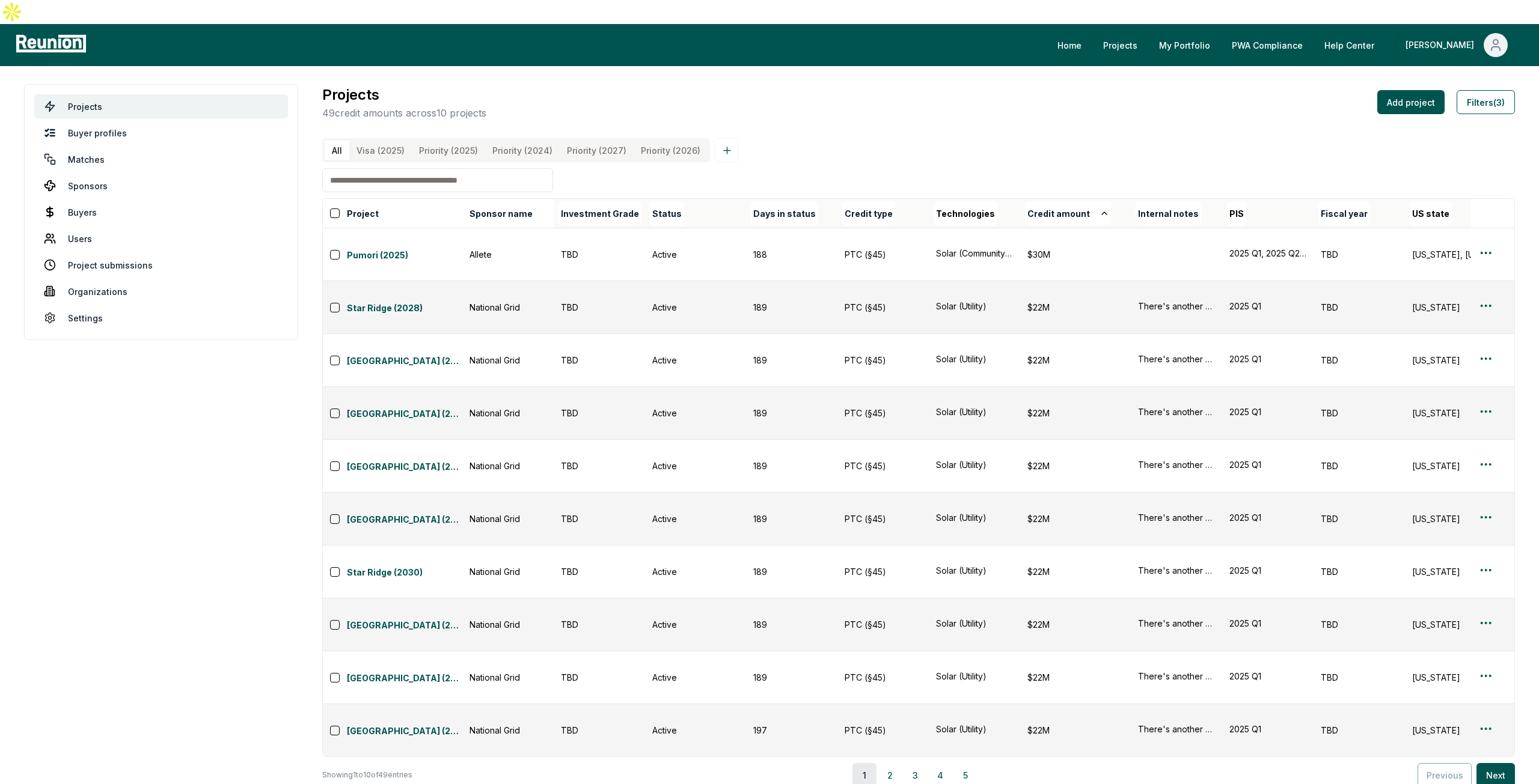
click at [873, 763] on button "1" at bounding box center [864, 775] width 24 height 24
click at [901, 763] on button "2" at bounding box center [890, 775] width 24 height 24
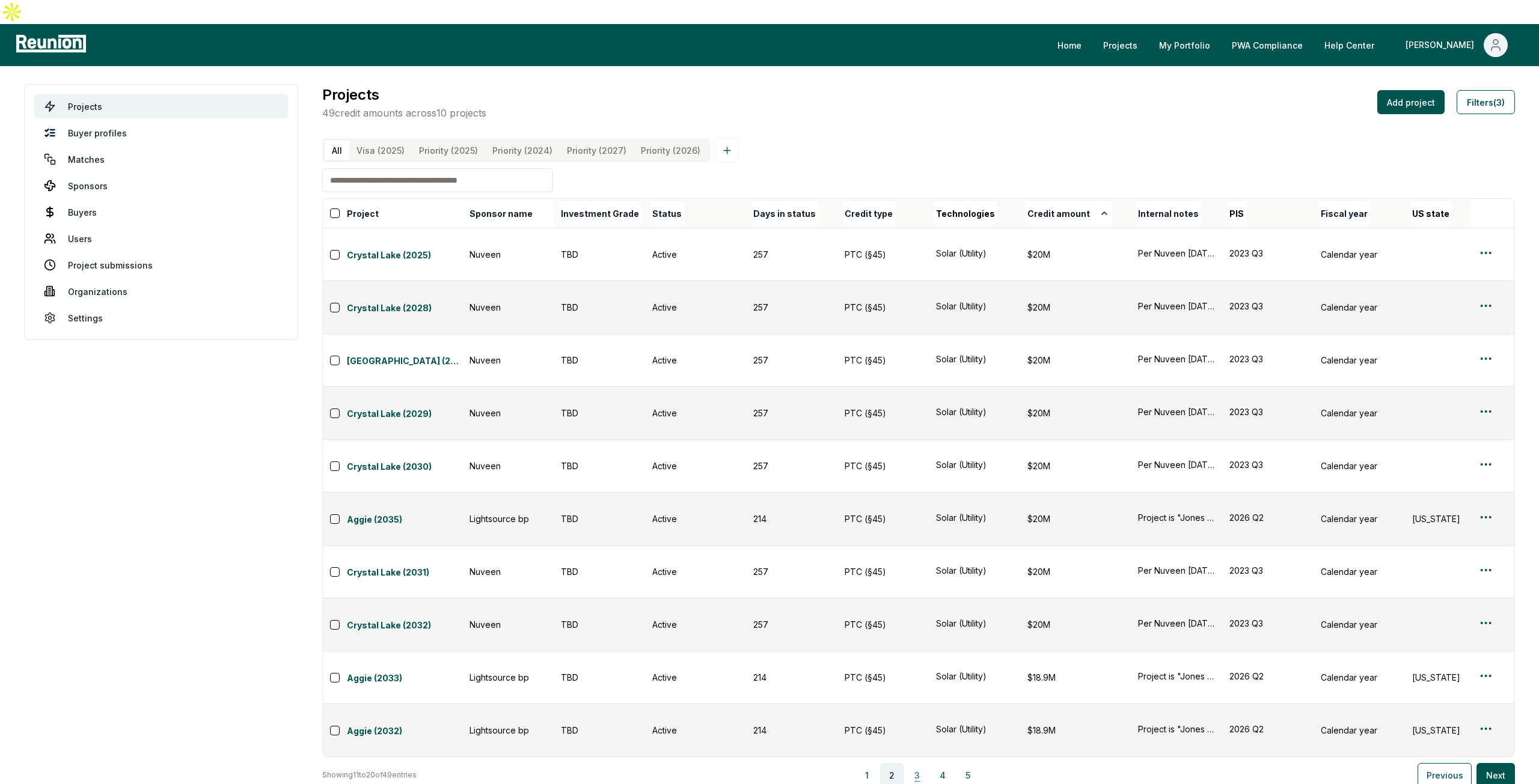
click at [925, 763] on button "3" at bounding box center [917, 775] width 24 height 24
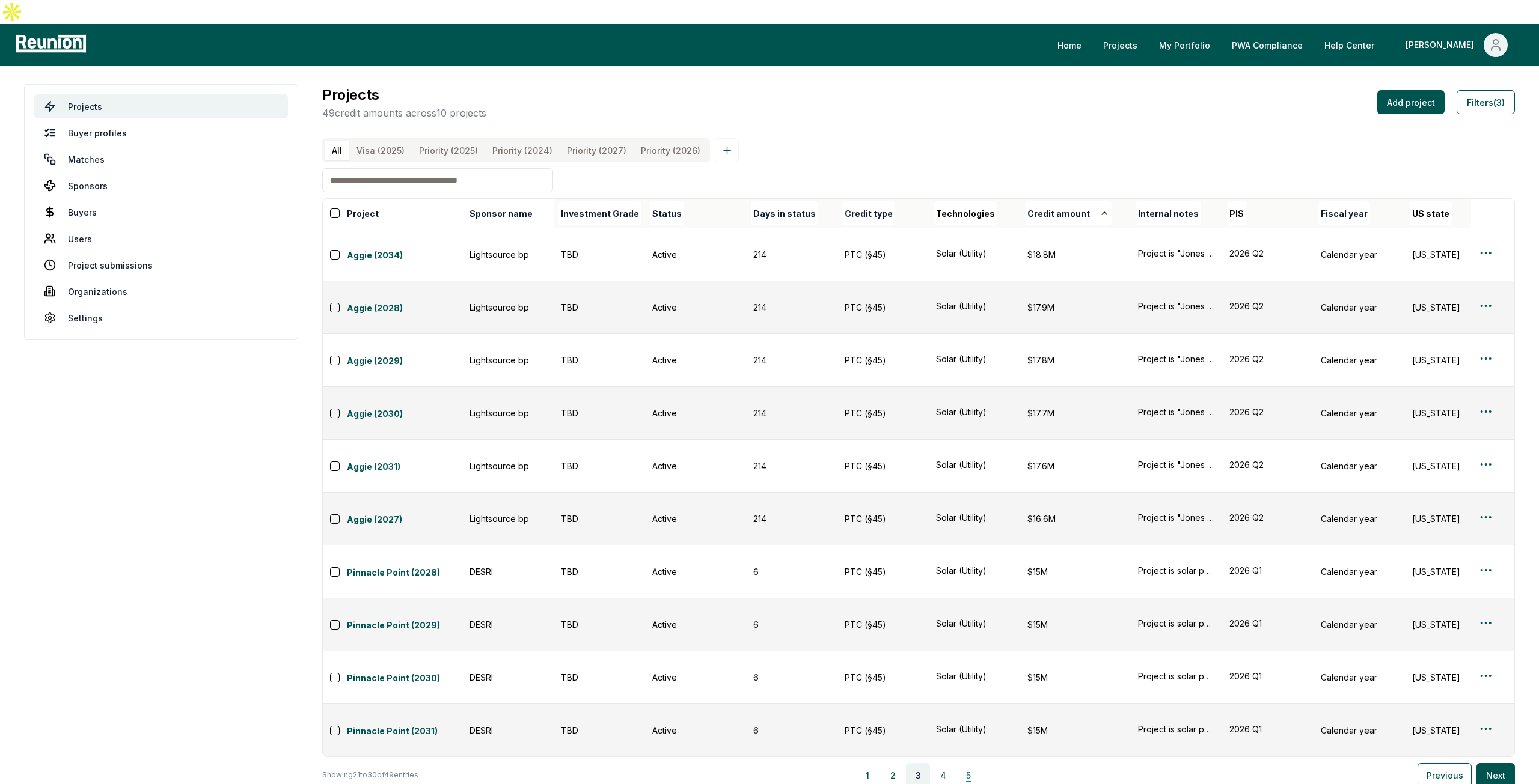
click at [965, 763] on button "5" at bounding box center [968, 775] width 24 height 24
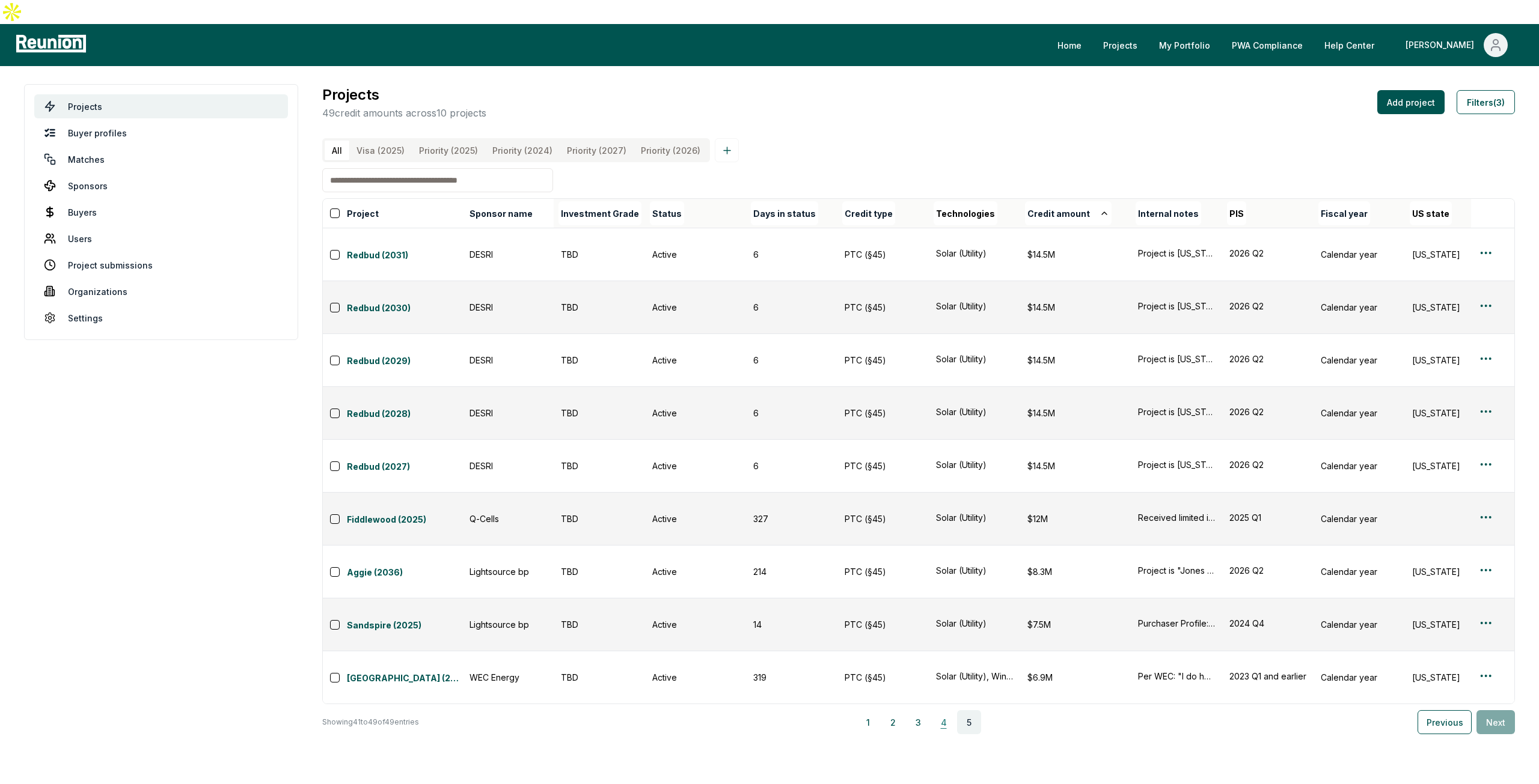
click at [953, 710] on button "4" at bounding box center [943, 722] width 24 height 24
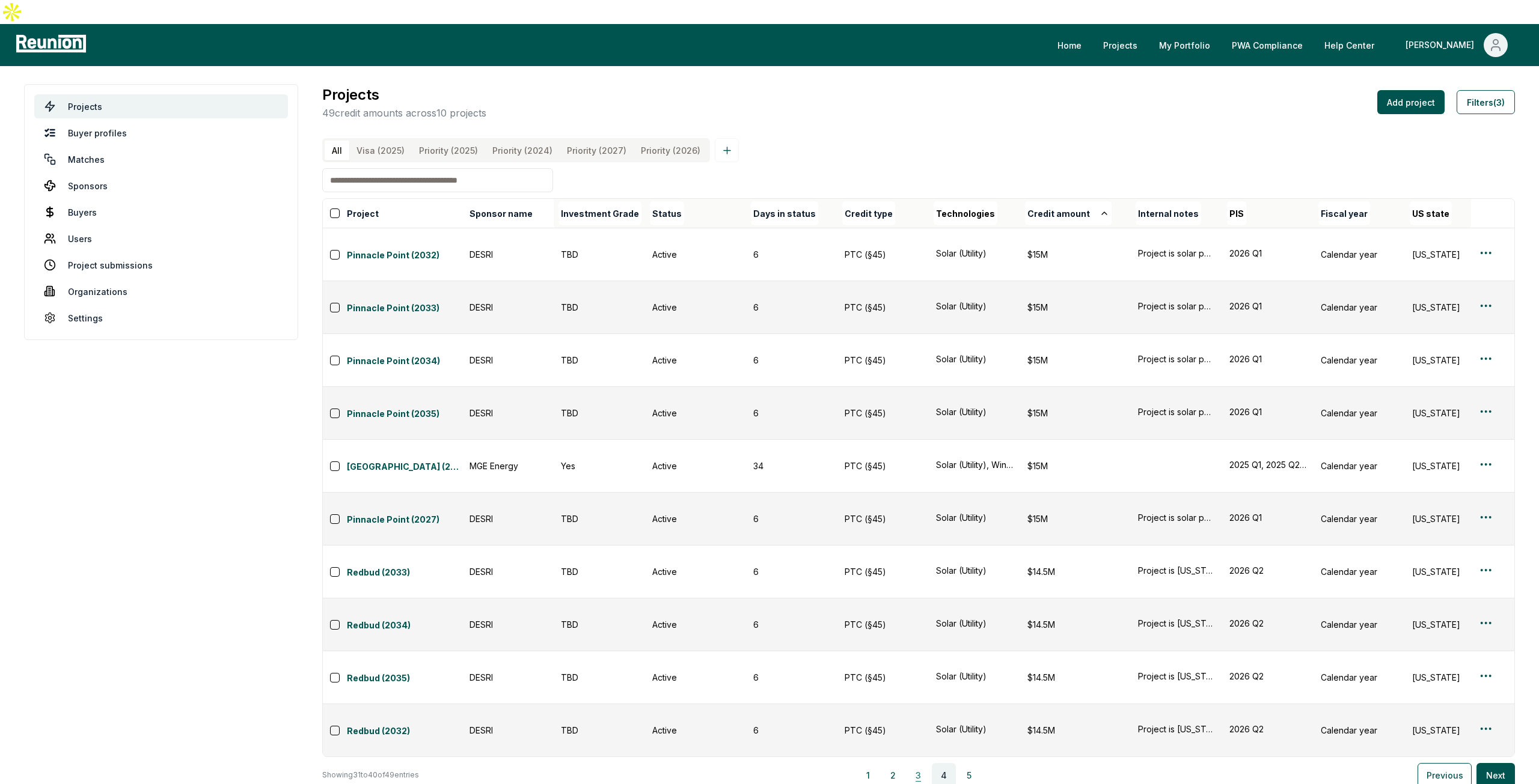
click at [922, 763] on button "3" at bounding box center [918, 775] width 24 height 24
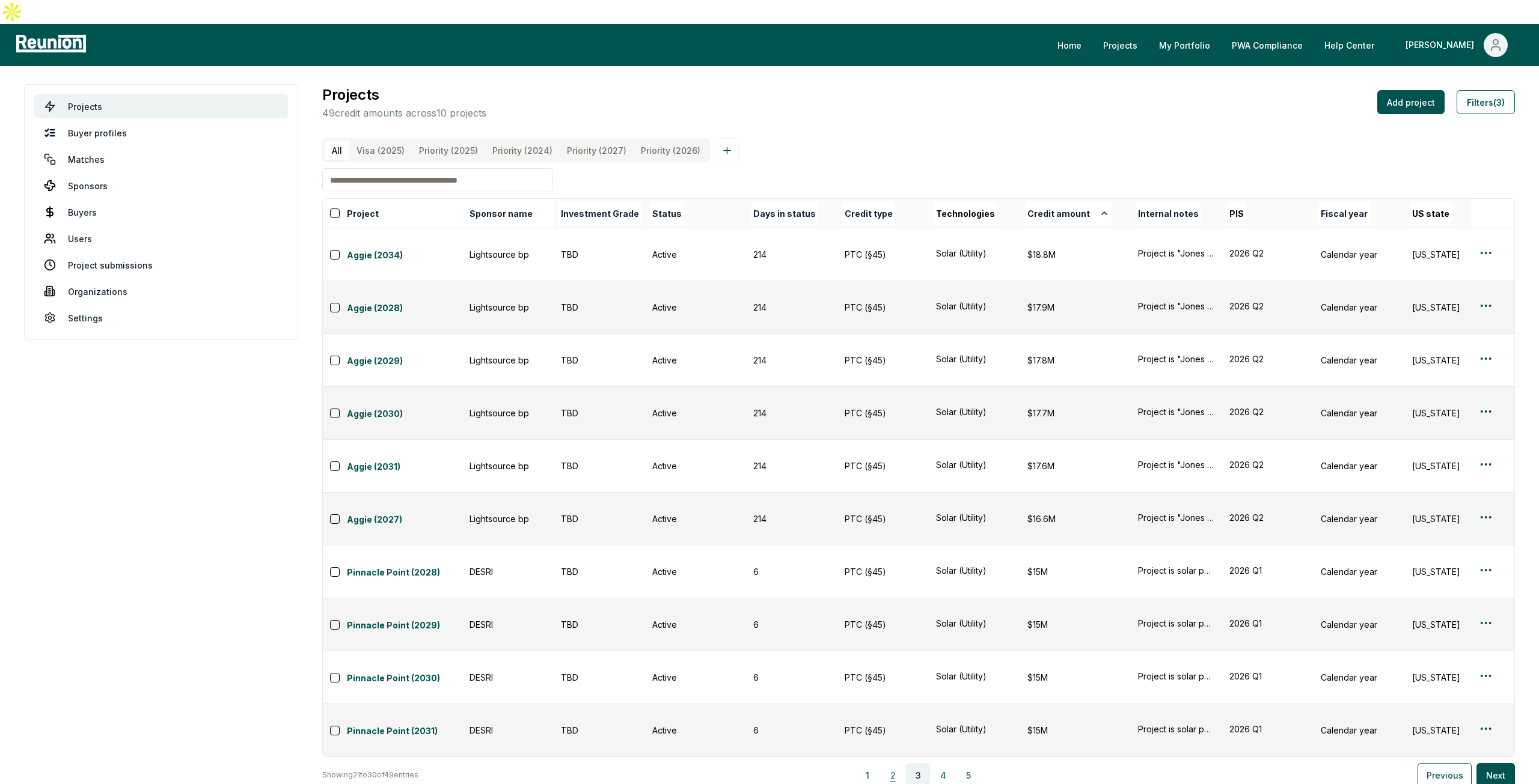
click at [900, 763] on button "2" at bounding box center [892, 775] width 24 height 24
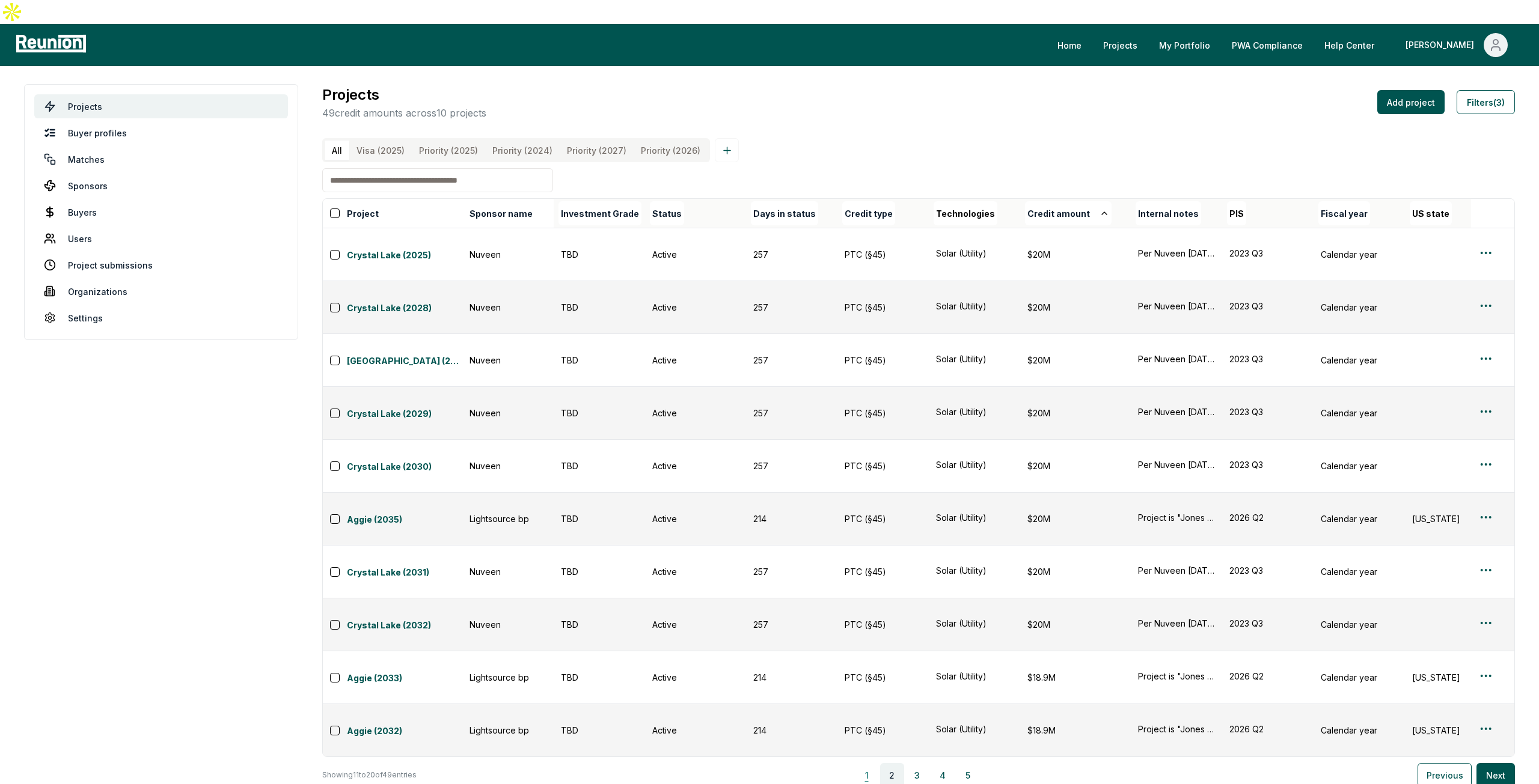
click at [874, 763] on button "1" at bounding box center [867, 775] width 24 height 24
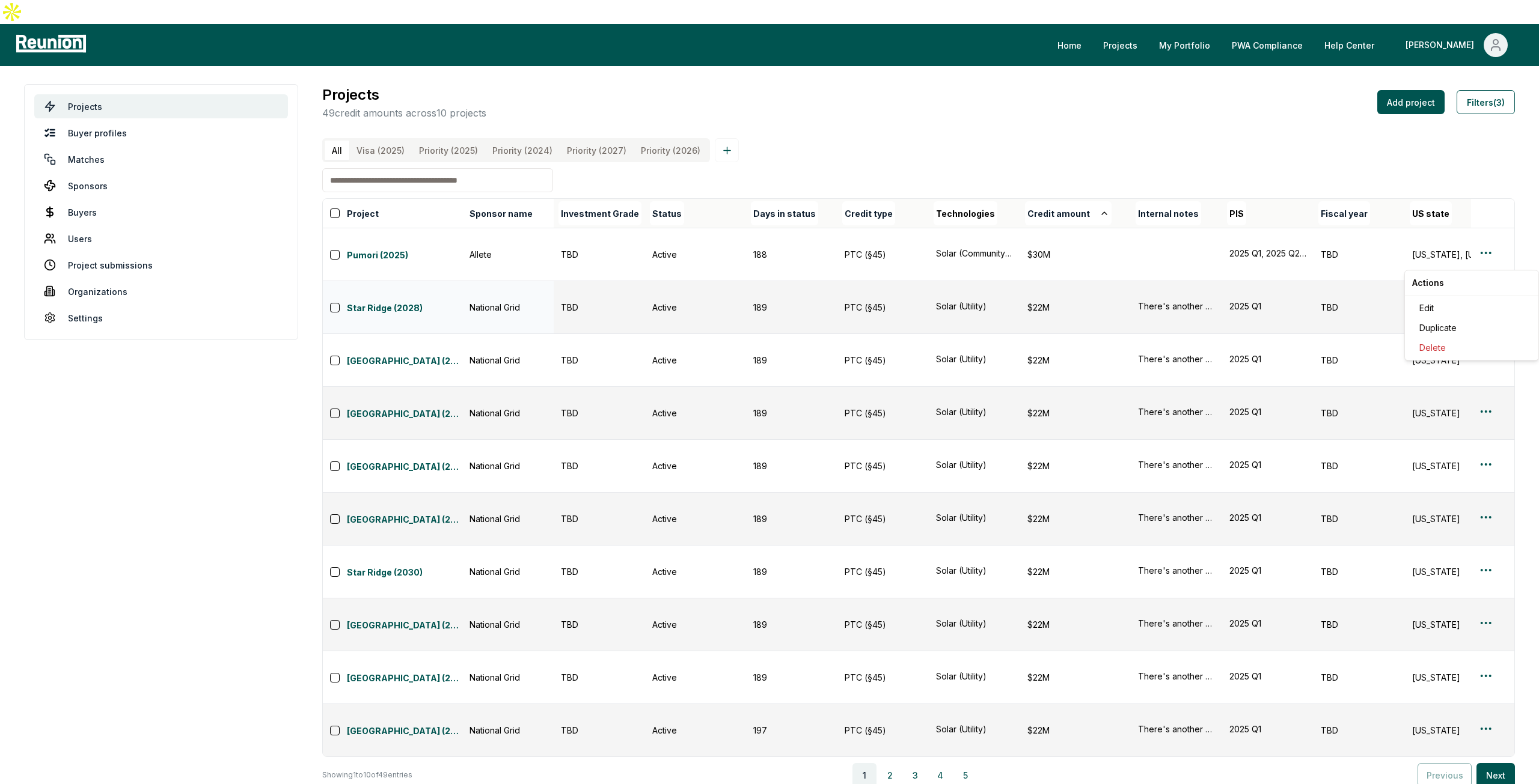
click at [1488, 261] on html "Please visit us on your desktop We're working on making our marketplace mobile-…" at bounding box center [770, 402] width 1539 height 805
click at [1426, 301] on div "Edit" at bounding box center [1471, 308] width 114 height 20
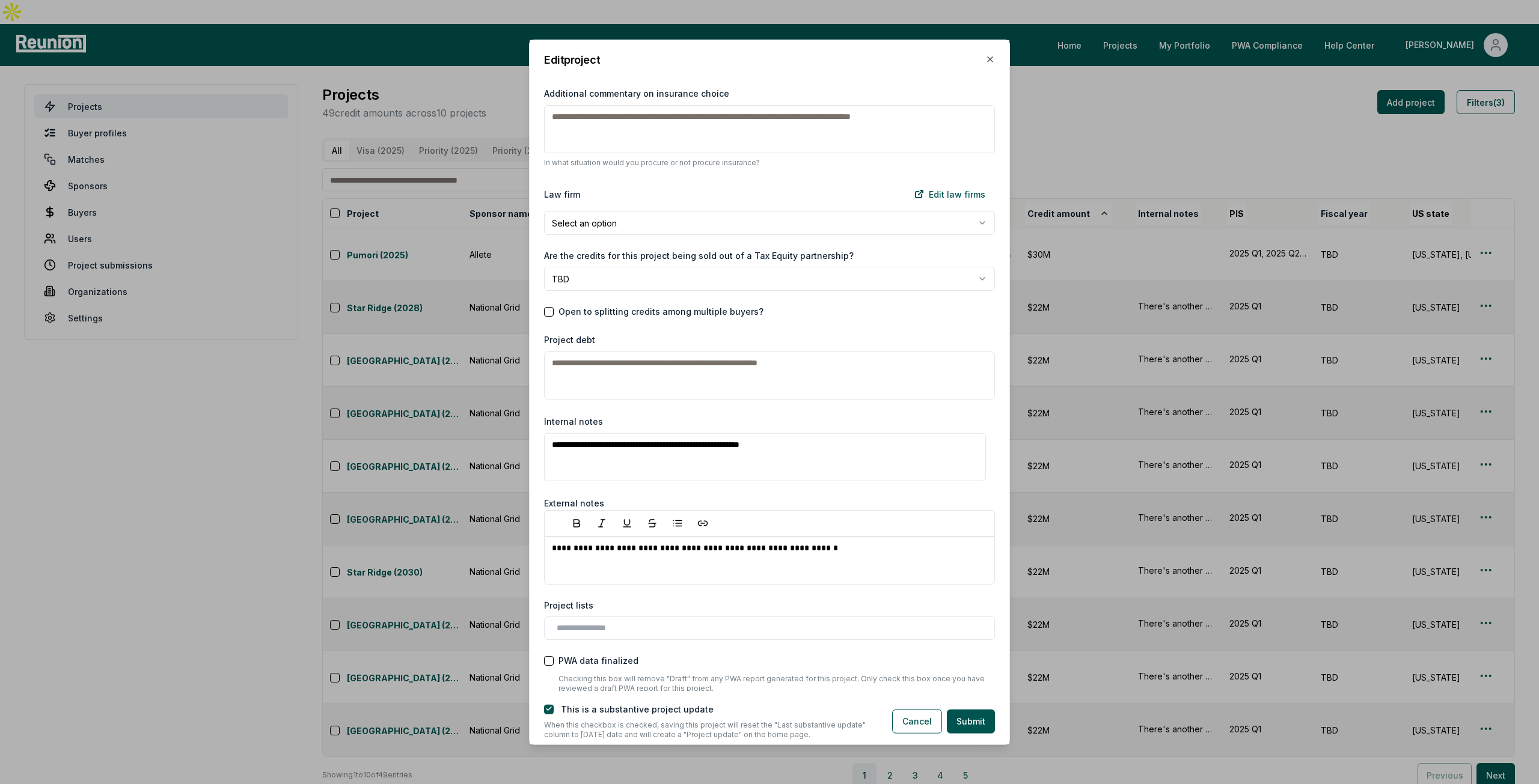
scroll to position [1672, 0]
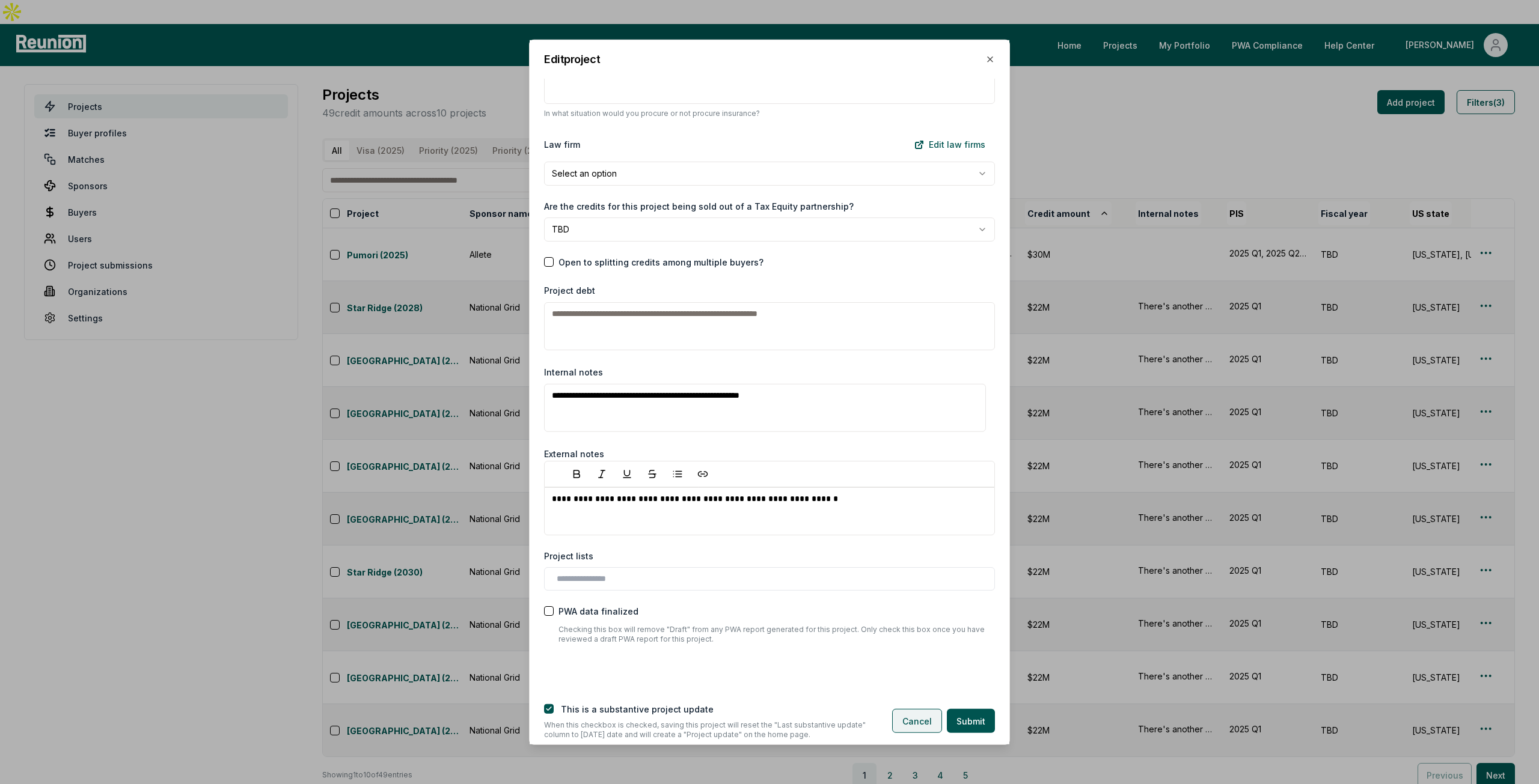
click at [935, 724] on button "Cancel" at bounding box center [916, 721] width 50 height 24
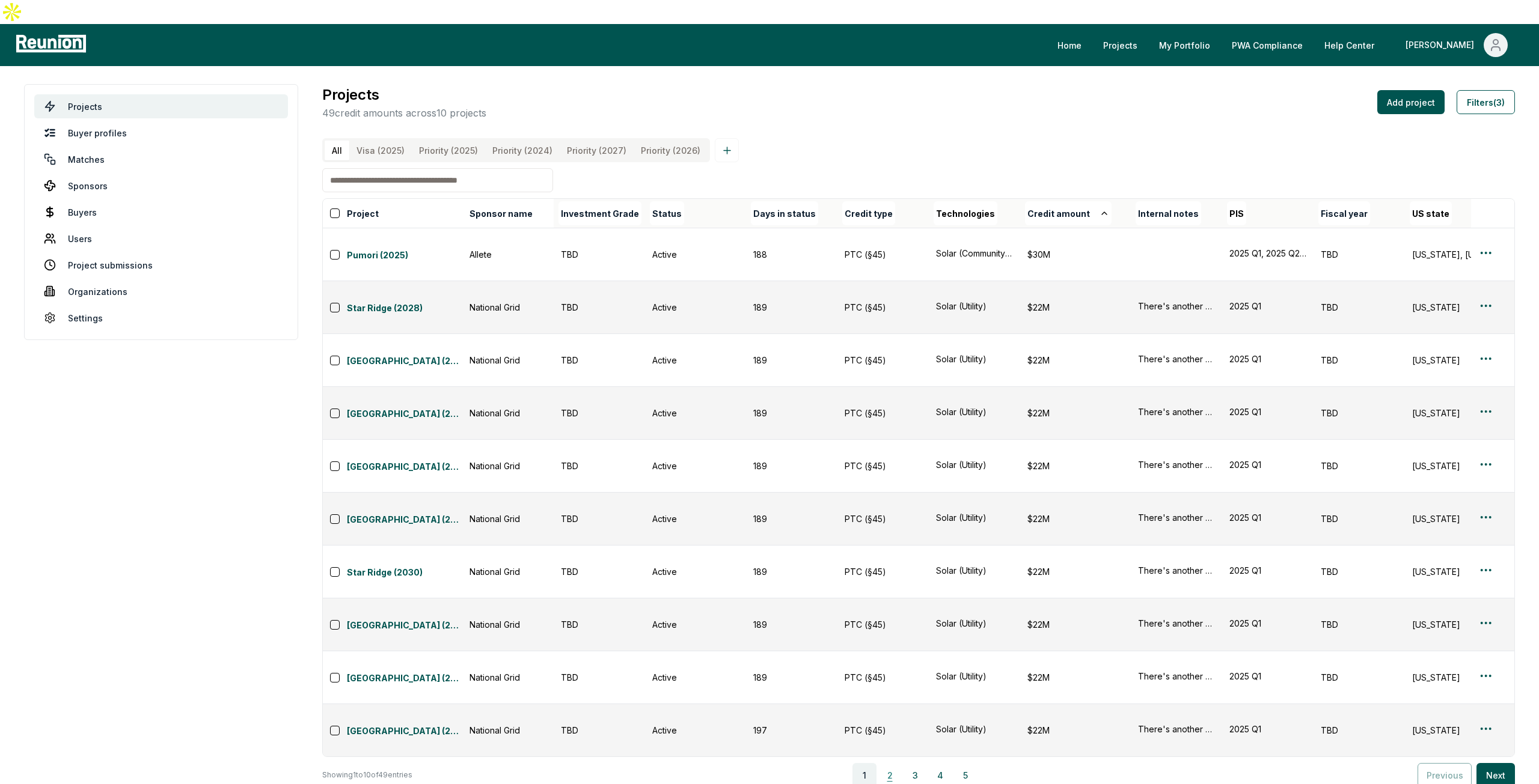
click at [886, 763] on button "2" at bounding box center [890, 775] width 24 height 24
click at [892, 763] on button "2" at bounding box center [890, 775] width 24 height 24
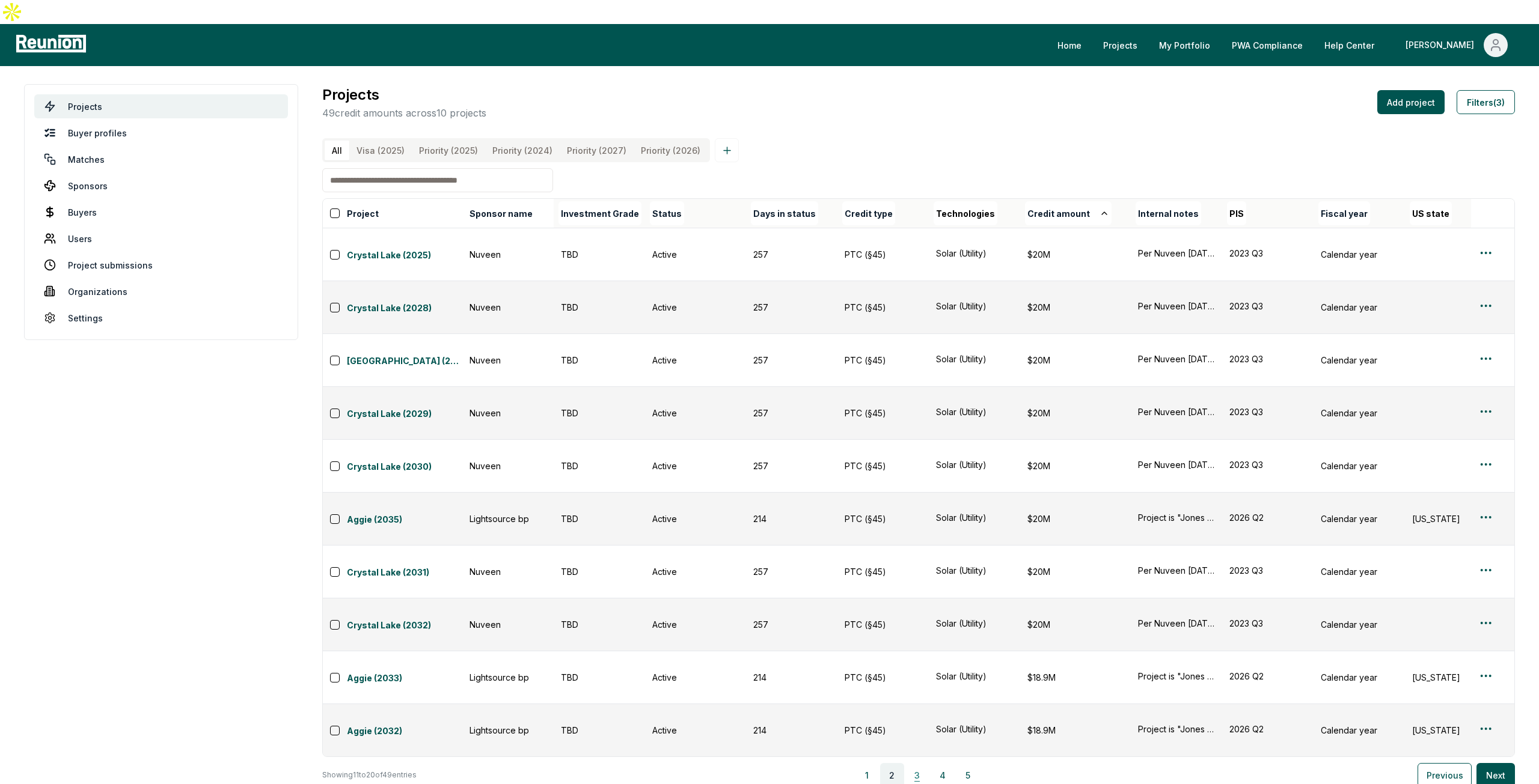
click at [924, 763] on button "3" at bounding box center [917, 775] width 24 height 24
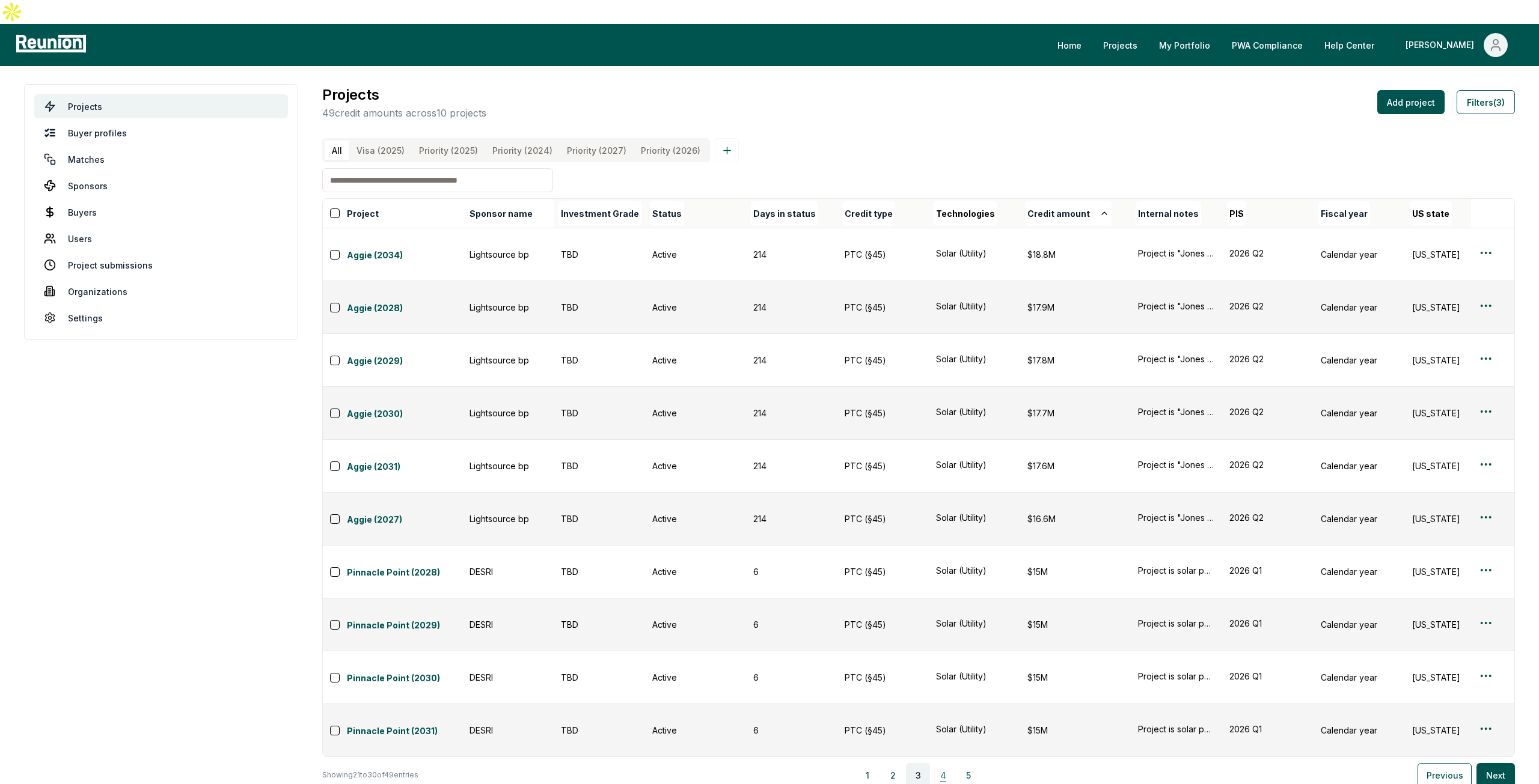
click at [945, 763] on button "4" at bounding box center [943, 775] width 24 height 24
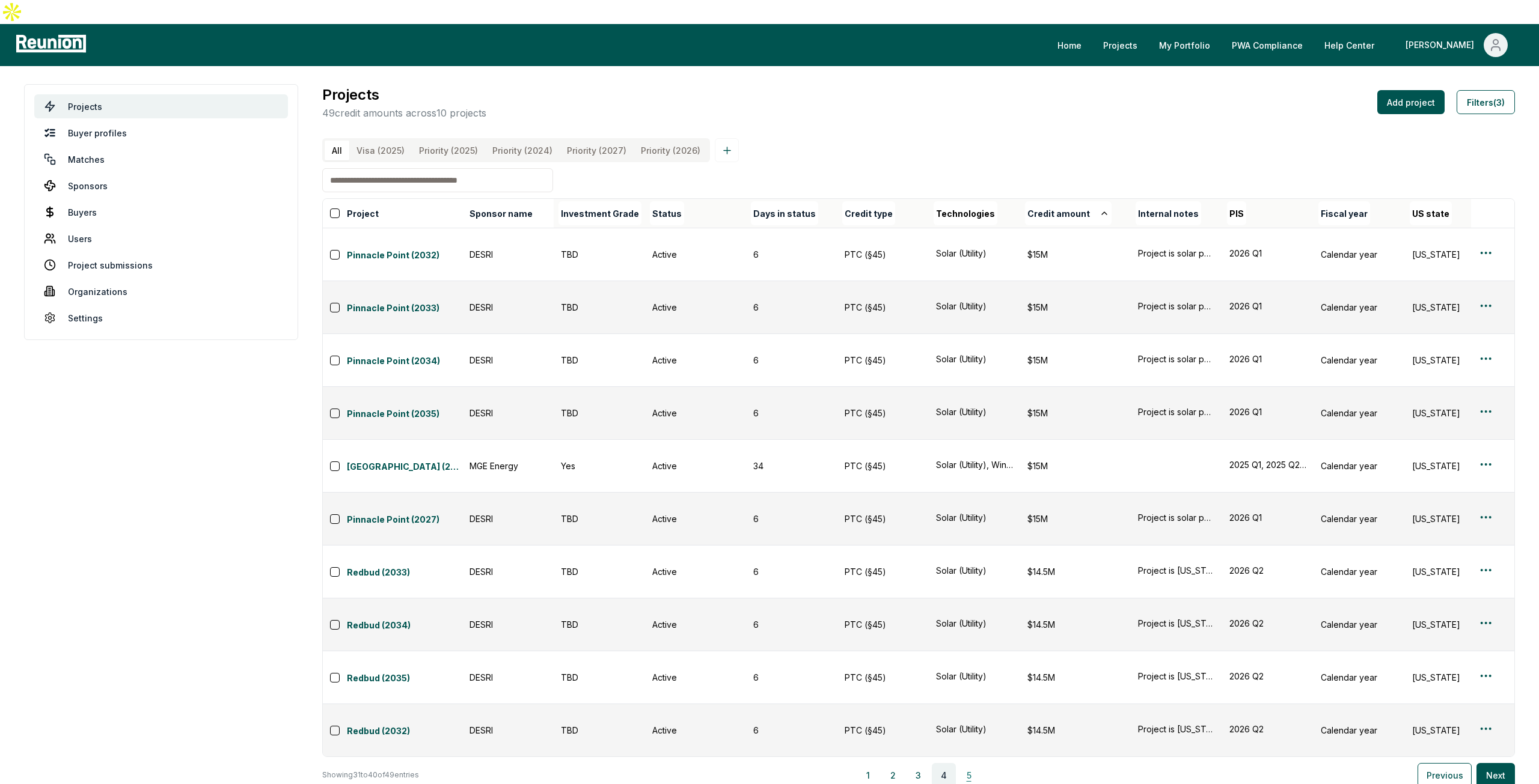
click at [968, 763] on button "5" at bounding box center [969, 775] width 24 height 24
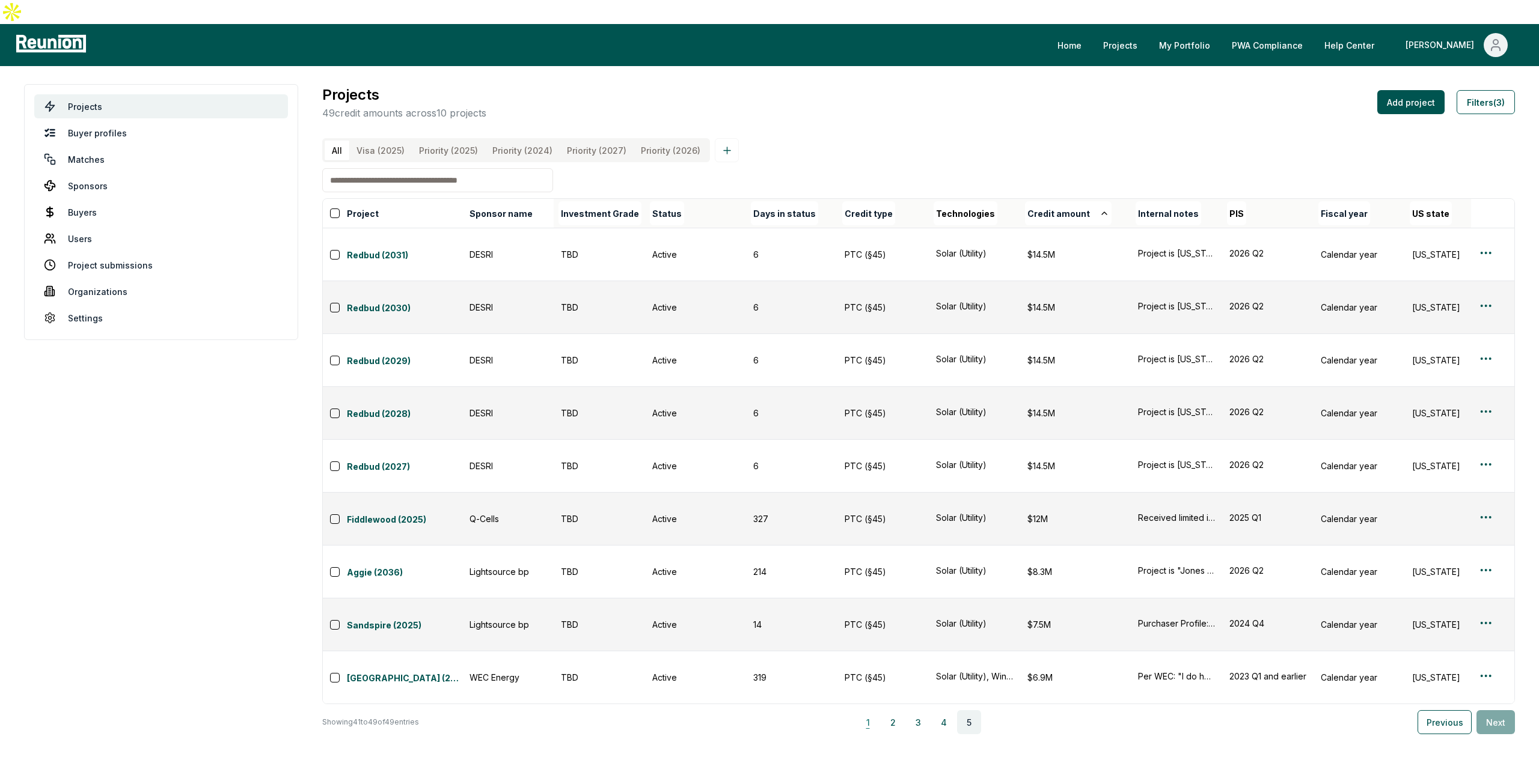
click at [872, 710] on button "1" at bounding box center [868, 722] width 24 height 24
